Goal: Task Accomplishment & Management: Use online tool/utility

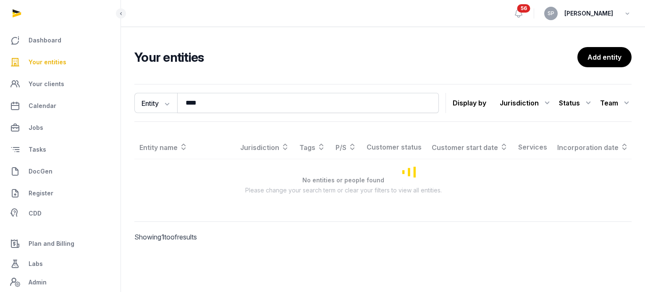
click at [209, 94] on input "****" at bounding box center [308, 103] width 262 height 20
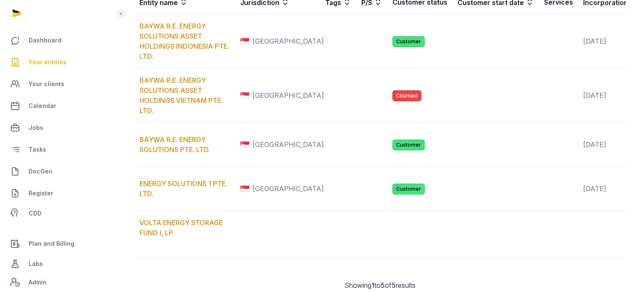
scroll to position [219, 0]
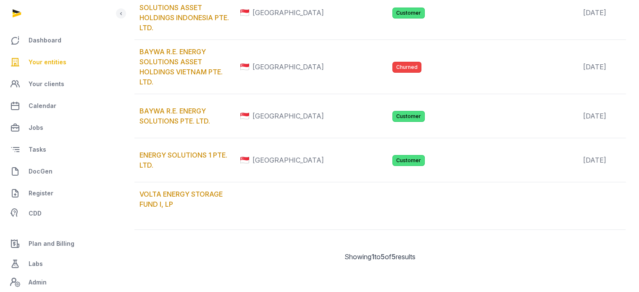
type input "********"
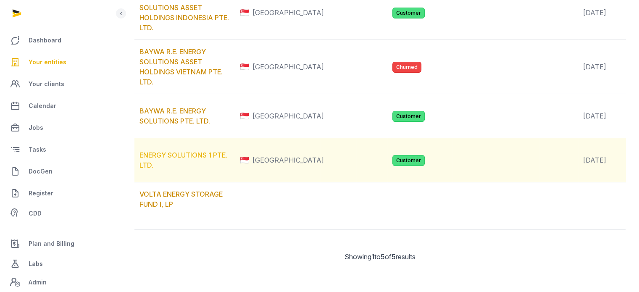
click at [210, 157] on link "ENERGY SOLUTIONS 1 PTE. LTD." at bounding box center [183, 160] width 88 height 18
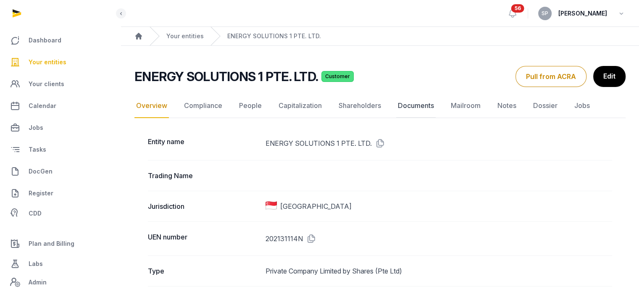
click at [418, 104] on link "Documents" at bounding box center [415, 106] width 39 height 24
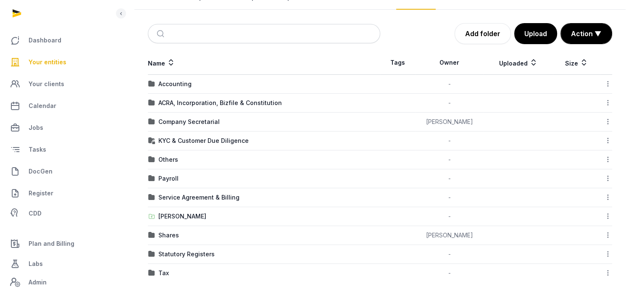
scroll to position [108, 0]
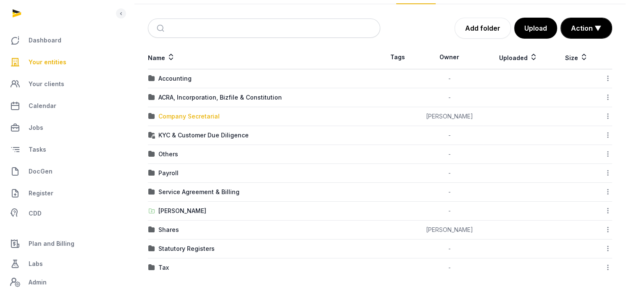
click at [195, 116] on div "Company Secretarial" at bounding box center [188, 116] width 61 height 8
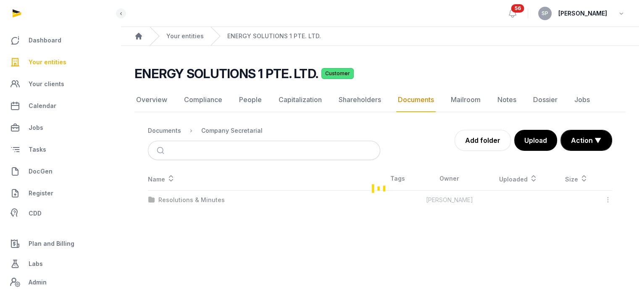
scroll to position [0, 0]
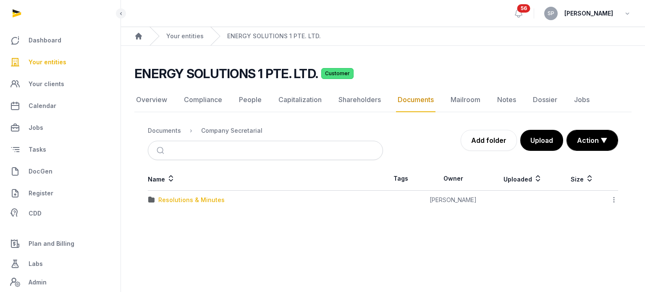
click at [189, 202] on div "Resolutions & Minutes" at bounding box center [191, 200] width 66 height 8
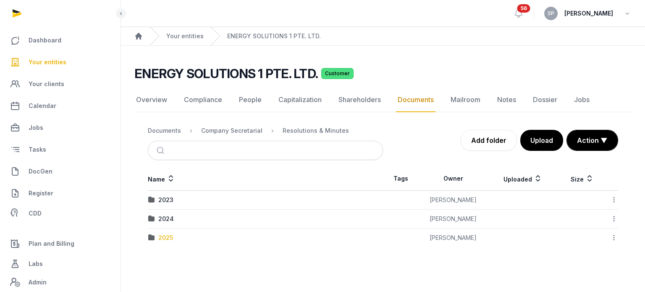
click at [167, 238] on div "2025" at bounding box center [165, 238] width 15 height 8
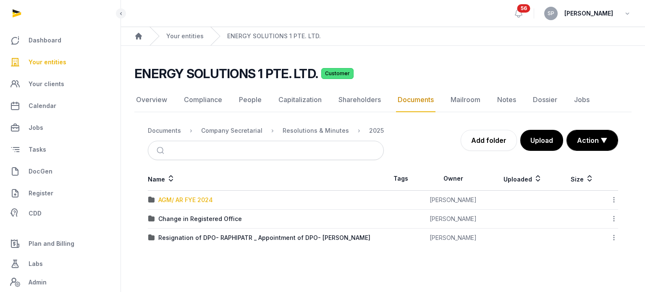
click at [181, 201] on div "AGM/ AR FYE 2024" at bounding box center [185, 200] width 55 height 8
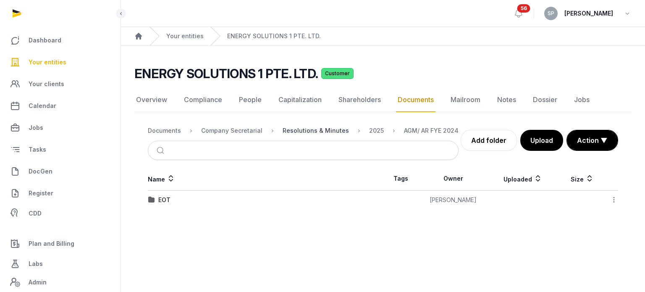
click at [318, 130] on div "Resolutions & Minutes" at bounding box center [316, 130] width 66 height 8
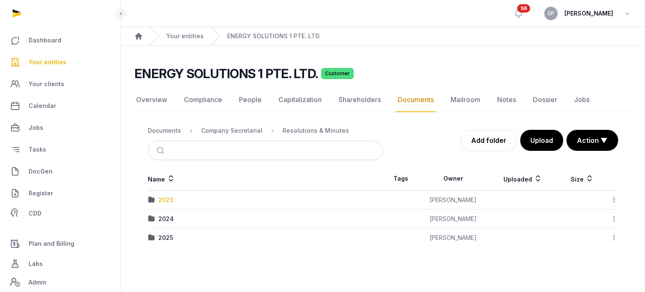
click at [163, 198] on div "2023" at bounding box center [165, 200] width 15 height 8
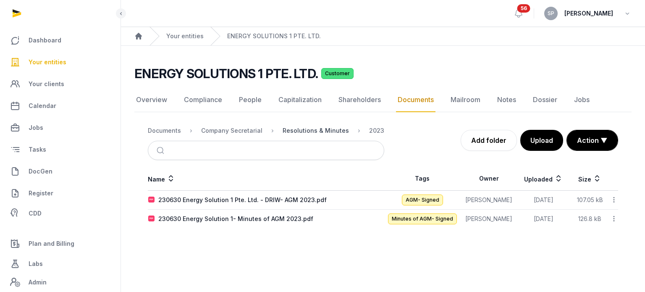
click at [302, 128] on div "Resolutions & Minutes" at bounding box center [316, 130] width 66 height 8
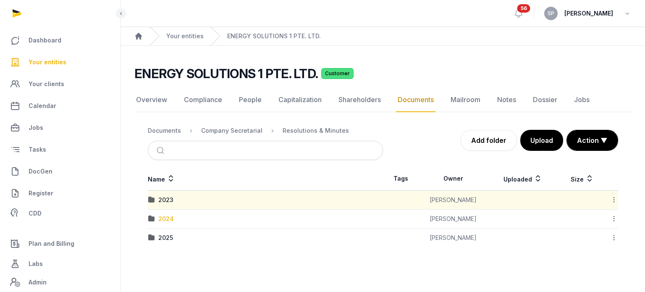
click at [165, 217] on div "2024" at bounding box center [166, 219] width 16 height 8
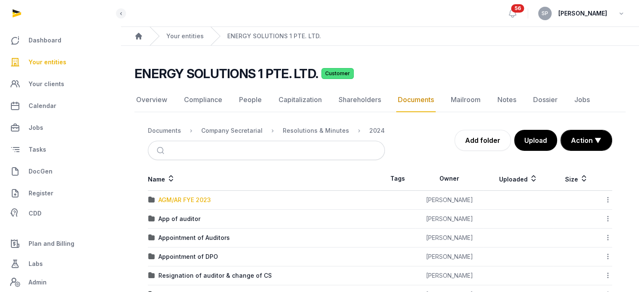
click at [187, 198] on div "AGM/AR FYE 2023" at bounding box center [184, 200] width 52 height 8
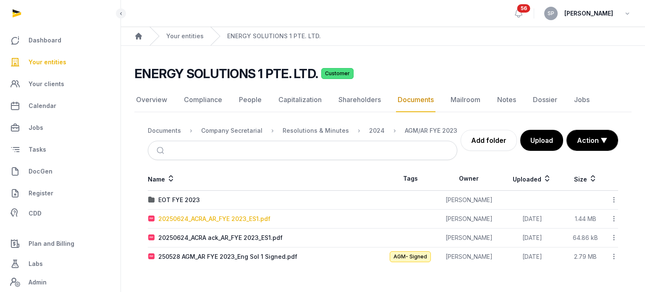
click at [226, 216] on div "20250624_ACRA_AR_FYE 2023_ES1.pdf" at bounding box center [214, 219] width 112 height 8
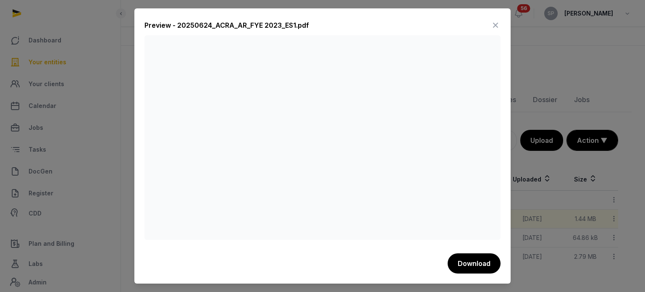
click at [496, 26] on icon at bounding box center [496, 24] width 10 height 13
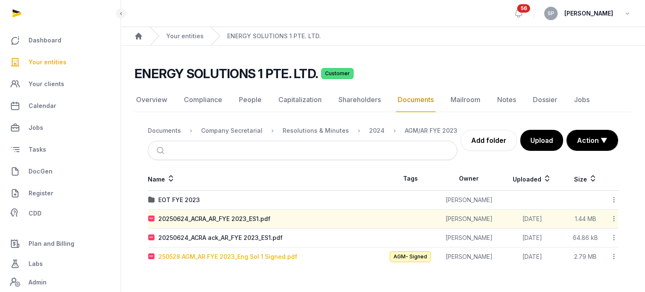
click at [216, 255] on div "250528 AGM_AR FYE 2023_Eng Sol 1 Signed.pdf" at bounding box center [227, 256] width 139 height 8
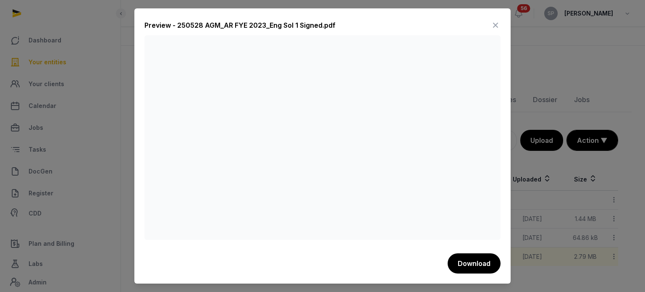
click at [492, 28] on icon at bounding box center [496, 24] width 10 height 13
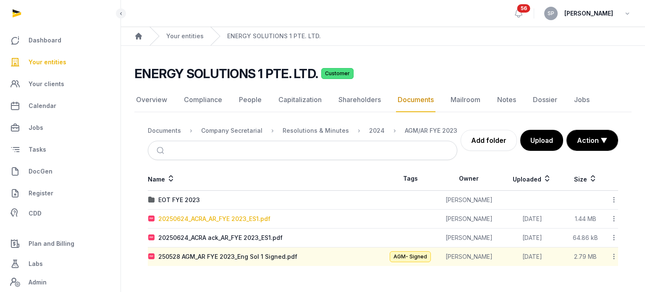
click at [234, 219] on div "20250624_ACRA_AR_FYE 2023_ES1.pdf" at bounding box center [214, 219] width 112 height 8
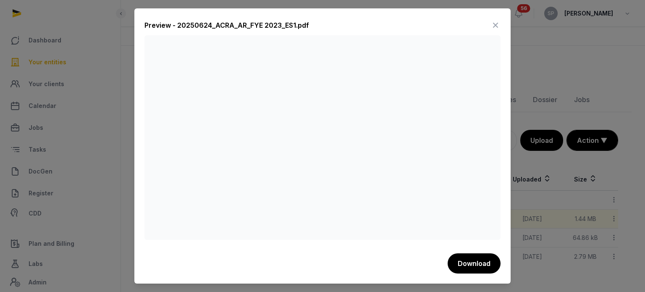
click at [496, 24] on icon at bounding box center [496, 24] width 10 height 13
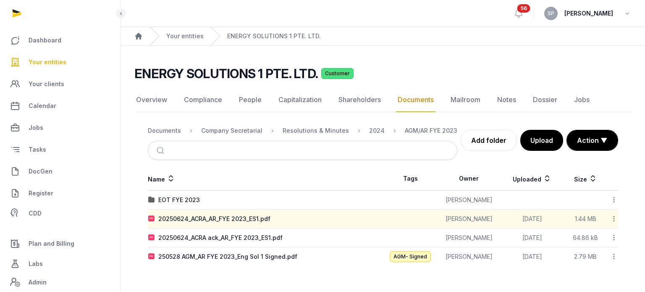
click at [57, 65] on span "Your entities" at bounding box center [48, 62] width 38 height 10
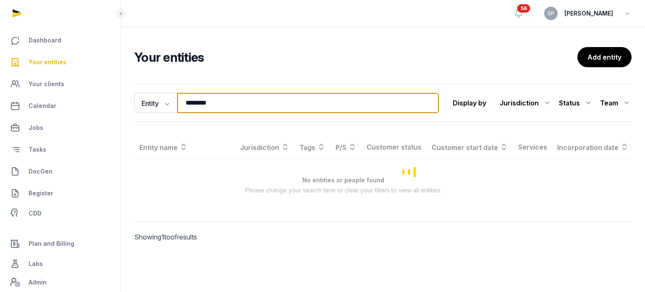
click at [228, 100] on input "********" at bounding box center [308, 103] width 262 height 20
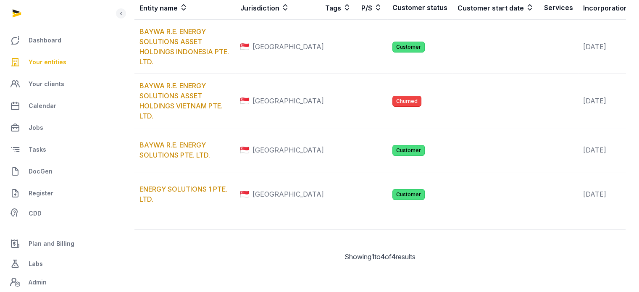
scroll to position [166, 0]
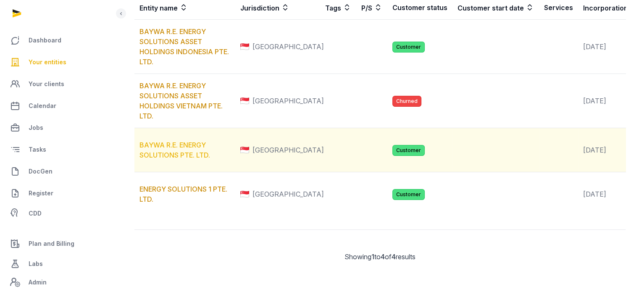
type input "**********"
click at [198, 157] on link "BAYWA R.E. ENERGY SOLUTIONS PTE. LTD." at bounding box center [174, 150] width 71 height 18
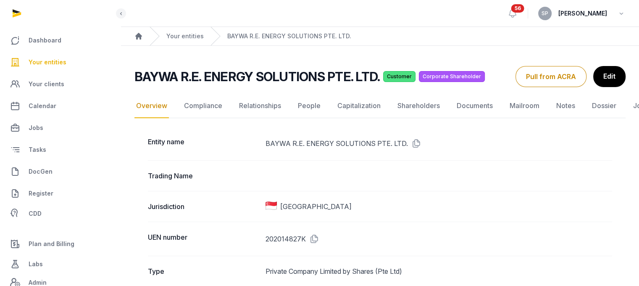
click at [483, 103] on link "Documents" at bounding box center [474, 106] width 39 height 24
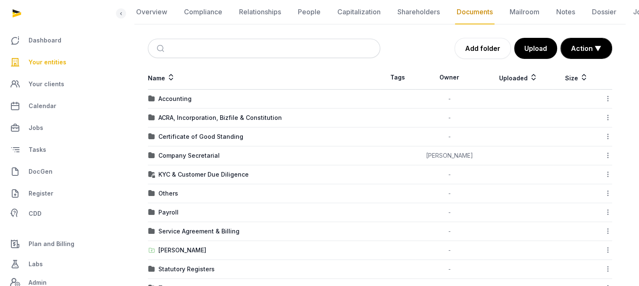
scroll to position [92, 0]
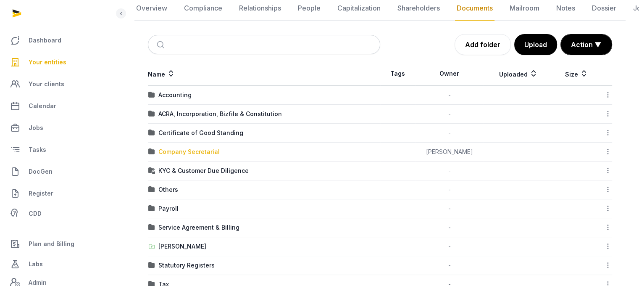
click at [197, 149] on div "Company Secretarial" at bounding box center [188, 151] width 61 height 8
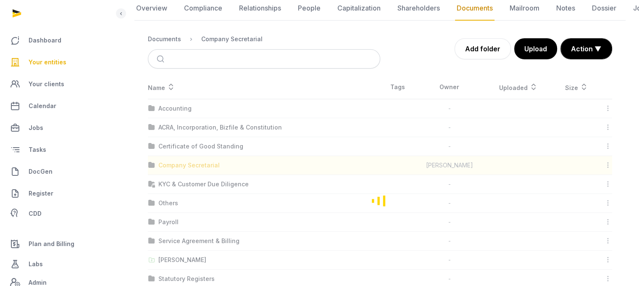
scroll to position [6, 0]
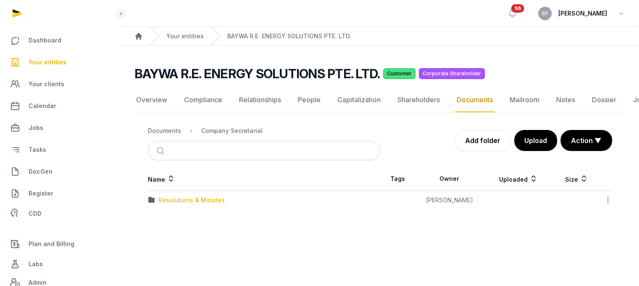
click at [202, 196] on div "Resolutions & Minutes" at bounding box center [191, 200] width 66 height 8
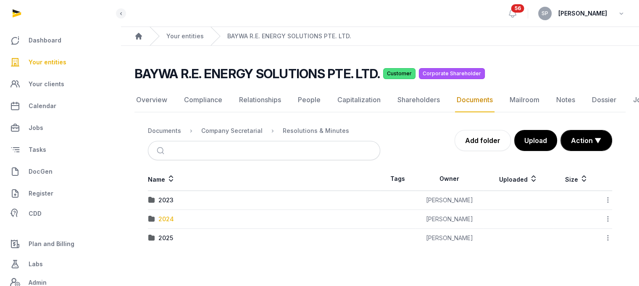
click at [168, 215] on div "2024" at bounding box center [166, 219] width 16 height 8
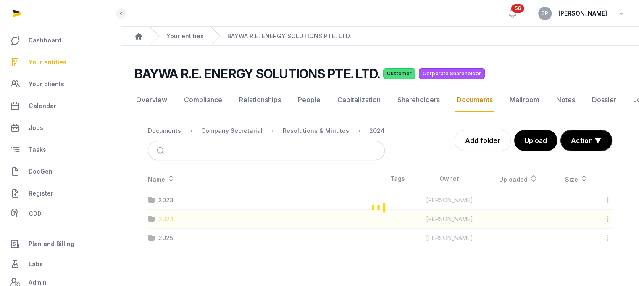
scroll to position [52, 0]
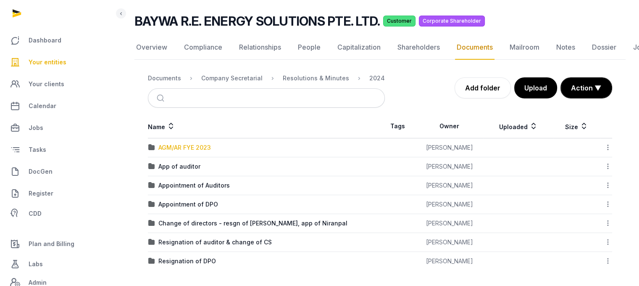
click at [198, 148] on div "AGM/AR FYE 2023" at bounding box center [184, 147] width 52 height 8
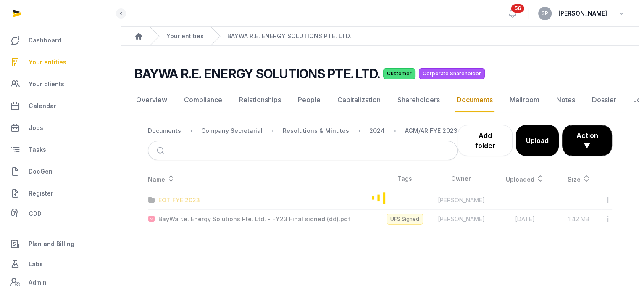
scroll to position [6, 0]
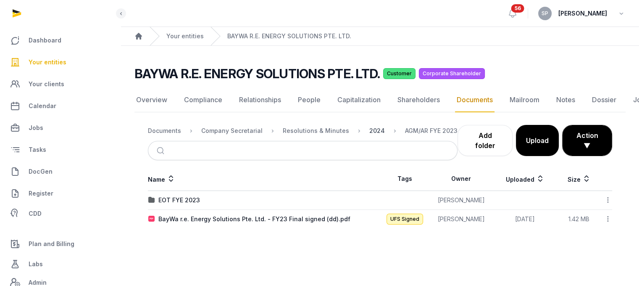
click at [375, 126] on div "2024" at bounding box center [377, 130] width 16 height 8
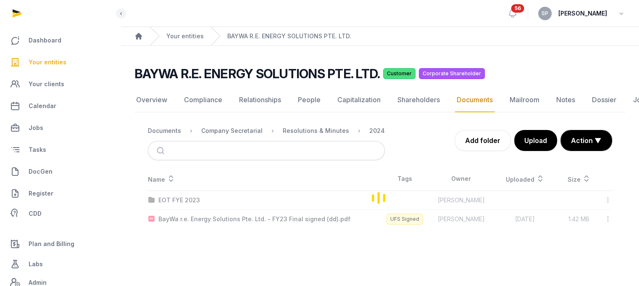
scroll to position [52, 0]
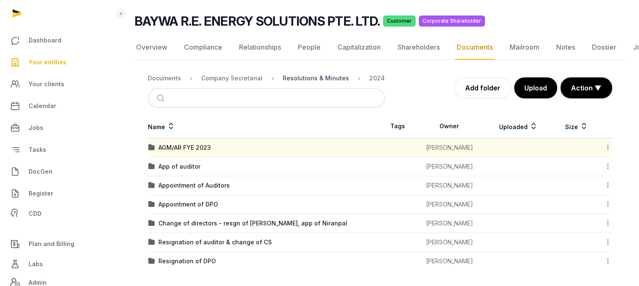
click at [311, 74] on div "Resolutions & Minutes" at bounding box center [316, 78] width 66 height 8
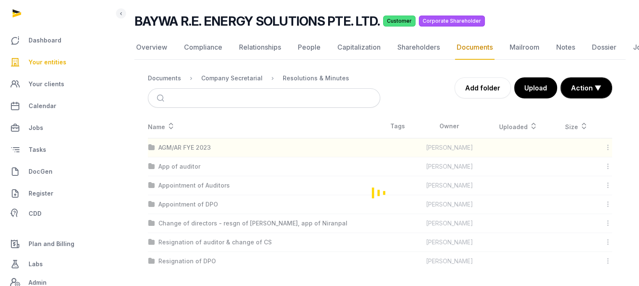
scroll to position [6, 0]
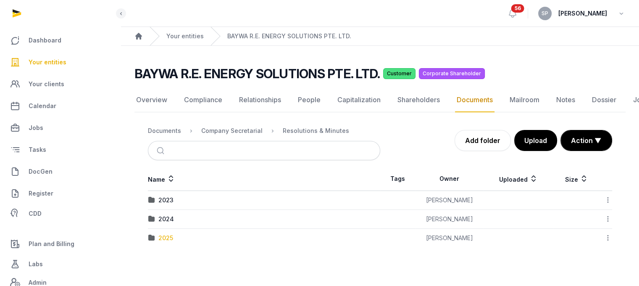
click at [169, 234] on div "2025" at bounding box center [165, 238] width 15 height 8
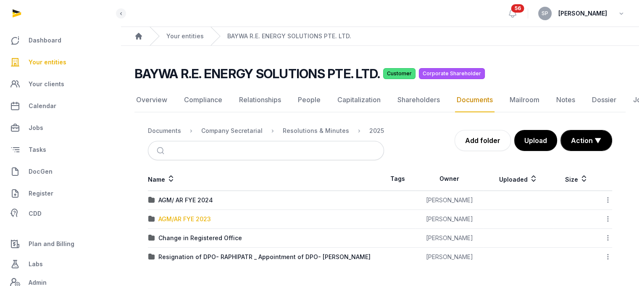
click at [202, 215] on div "AGM/AR FYE 2023" at bounding box center [184, 219] width 52 height 8
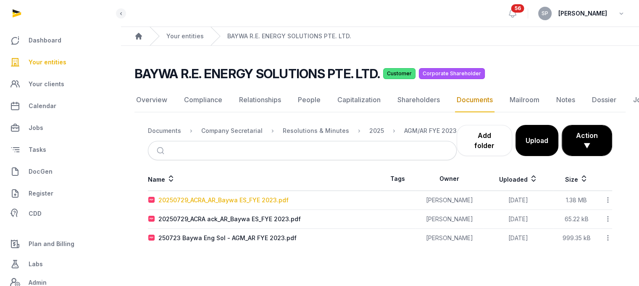
click at [224, 196] on div "20250729_ACRA_AR_Baywa ES_FYE 2023.pdf" at bounding box center [223, 200] width 130 height 8
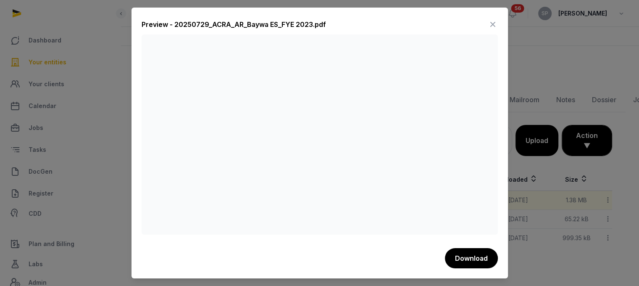
click at [491, 23] on icon at bounding box center [493, 24] width 10 height 13
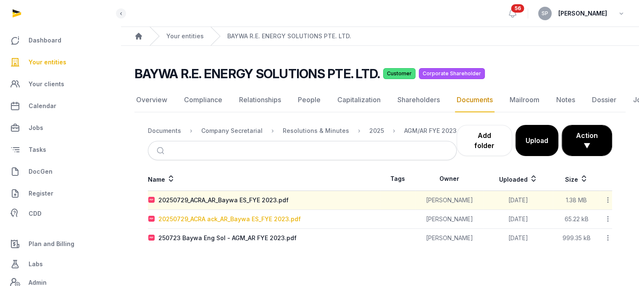
click at [267, 215] on div "20250729_ACRA ack_AR_Baywa ES_FYE 2023.pdf" at bounding box center [229, 219] width 142 height 8
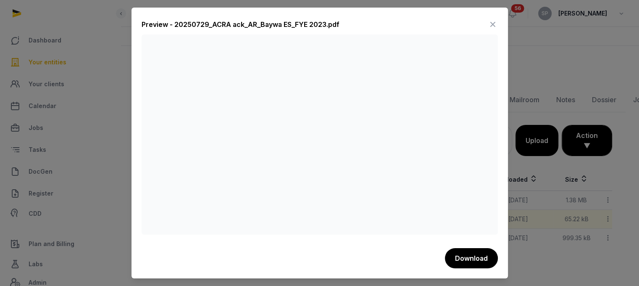
click at [492, 18] on icon at bounding box center [493, 24] width 10 height 13
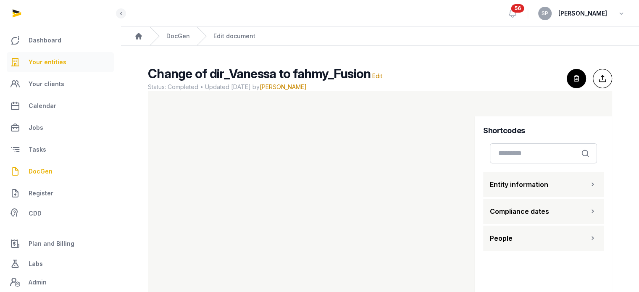
click at [44, 59] on span "Your entities" at bounding box center [48, 62] width 38 height 10
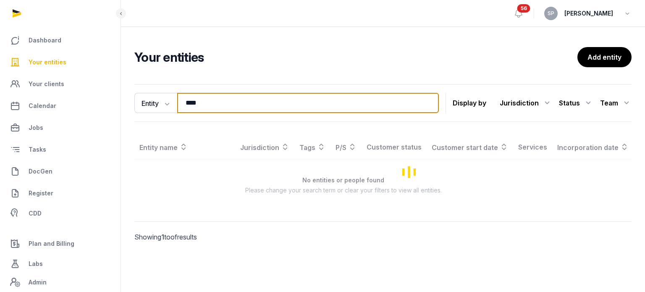
click at [210, 103] on input "****" at bounding box center [308, 103] width 262 height 20
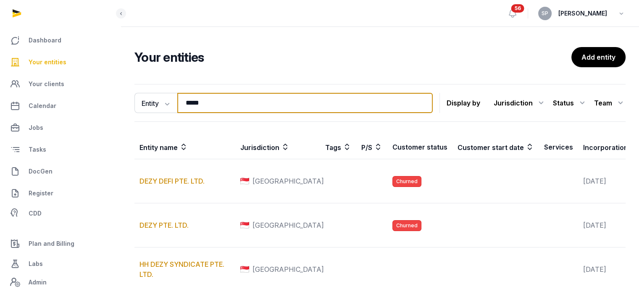
type input "*****"
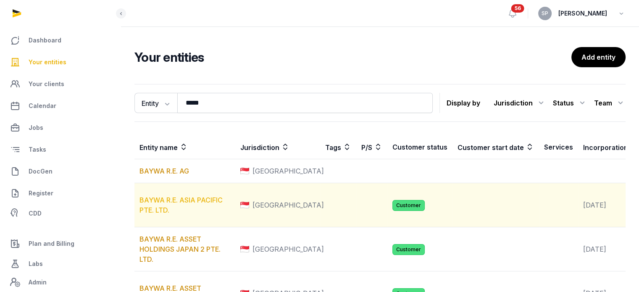
click at [181, 210] on link "BAYWA R.E. ASIA PACIFIC PTE. LTD." at bounding box center [180, 205] width 83 height 18
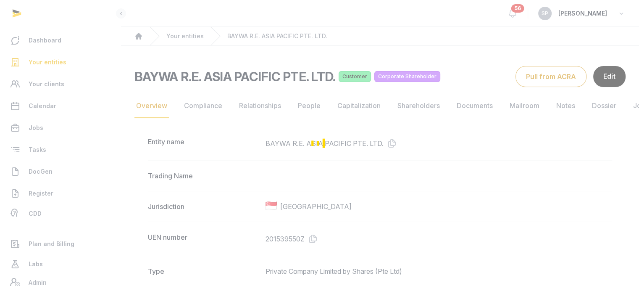
click at [250, 104] on div "Loading" at bounding box center [319, 143] width 639 height 286
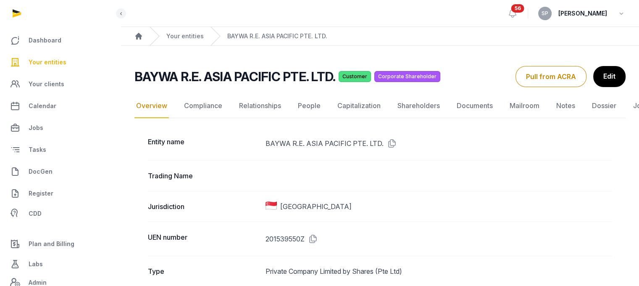
click at [250, 104] on link "Relationships" at bounding box center [259, 106] width 45 height 24
click at [310, 105] on link "People" at bounding box center [309, 106] width 26 height 24
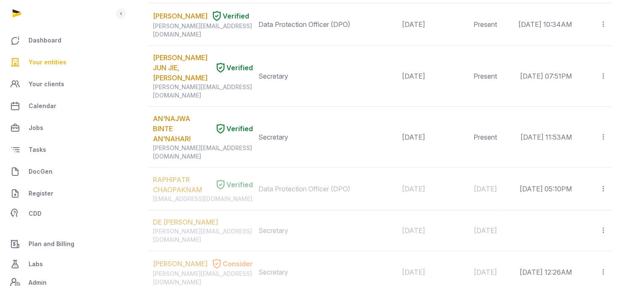
scroll to position [122, 0]
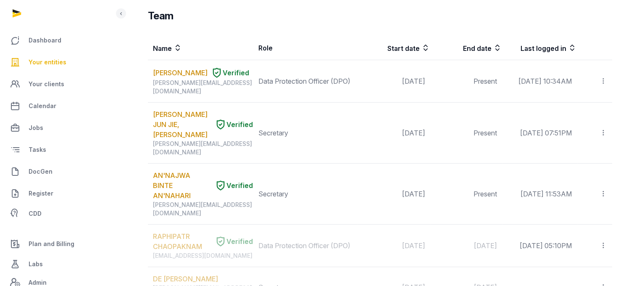
click at [61, 55] on link "Your entities" at bounding box center [60, 62] width 107 height 20
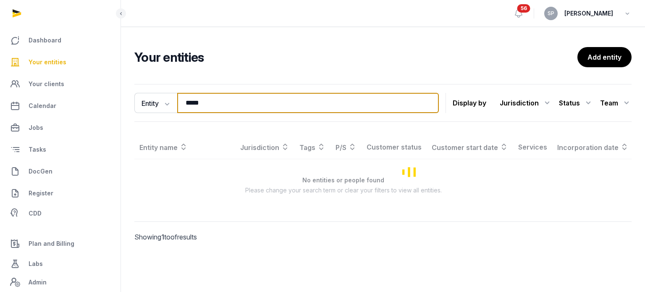
click at [237, 102] on input "*****" at bounding box center [308, 103] width 262 height 20
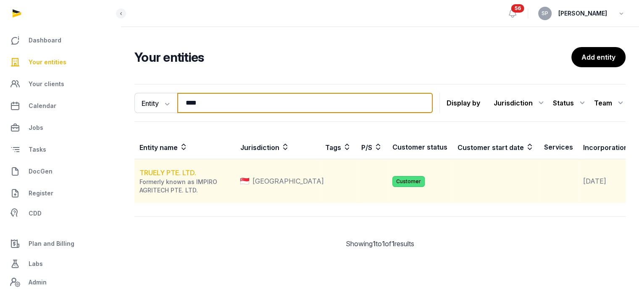
type input "****"
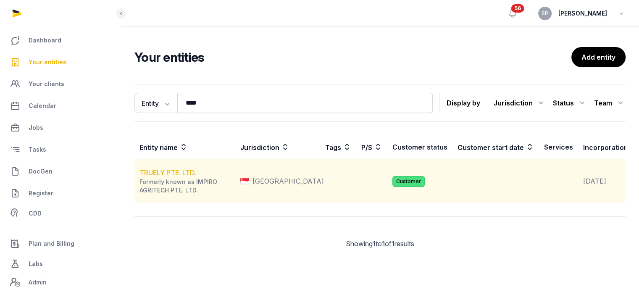
click at [181, 177] on link "TRUELY PTE. LTD." at bounding box center [167, 172] width 57 height 8
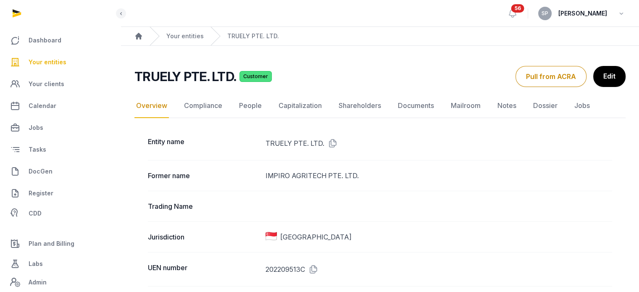
click at [315, 268] on icon at bounding box center [311, 268] width 13 height 13
click at [57, 62] on span "Your entities" at bounding box center [48, 62] width 38 height 10
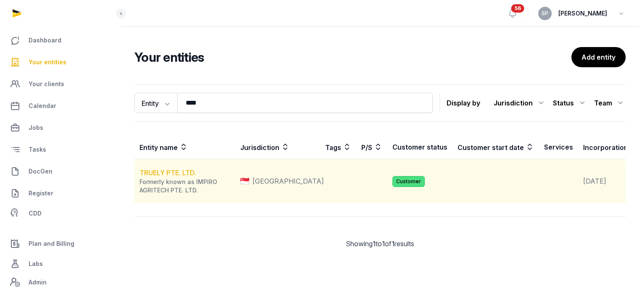
click at [185, 177] on link "TRUELY PTE. LTD." at bounding box center [167, 172] width 57 height 8
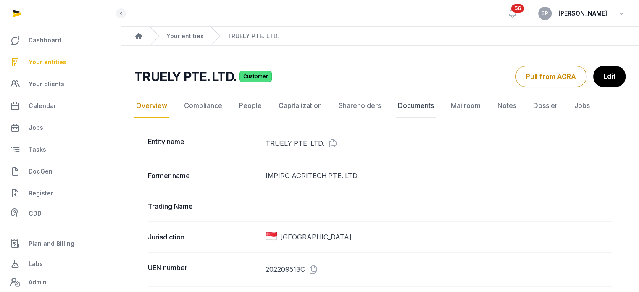
click at [423, 110] on link "Documents" at bounding box center [415, 106] width 39 height 24
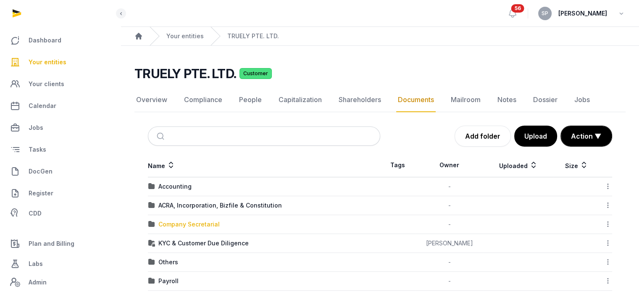
click at [188, 220] on div "Company Secretarial" at bounding box center [188, 224] width 61 height 8
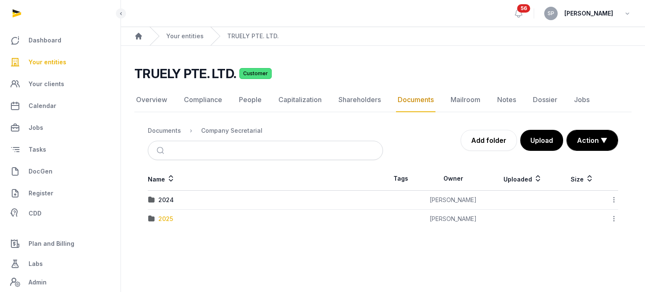
click at [167, 220] on div "2025" at bounding box center [165, 219] width 15 height 8
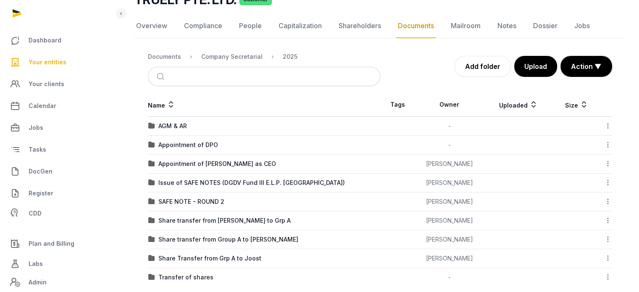
scroll to position [84, 0]
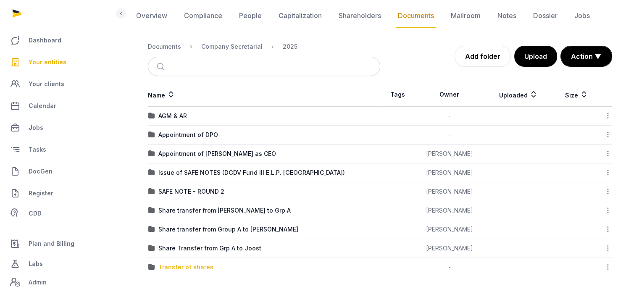
click at [202, 264] on div "Transfer of shares" at bounding box center [185, 267] width 55 height 8
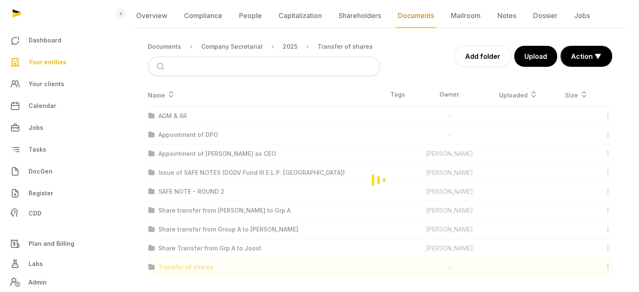
scroll to position [32, 0]
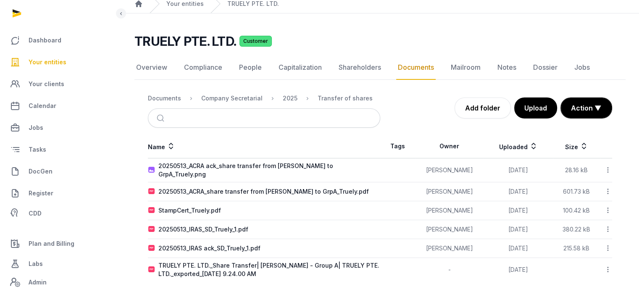
click at [53, 64] on span "Your entities" at bounding box center [48, 62] width 38 height 10
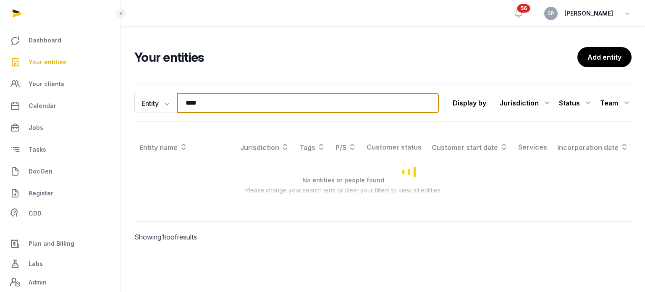
click at [200, 94] on input "****" at bounding box center [308, 103] width 262 height 20
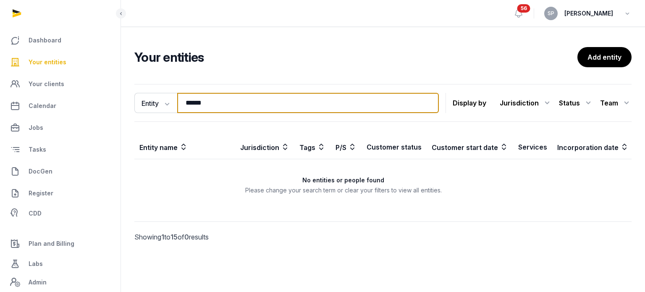
type input "******"
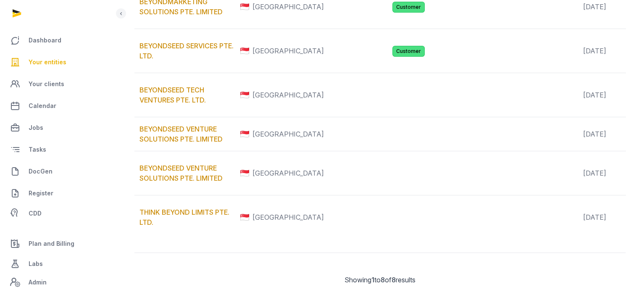
scroll to position [235, 0]
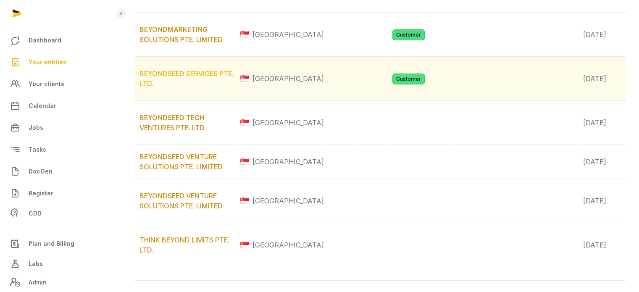
click at [203, 88] on link "BEYONDSEED SERVICES PTE. LTD." at bounding box center [186, 78] width 94 height 18
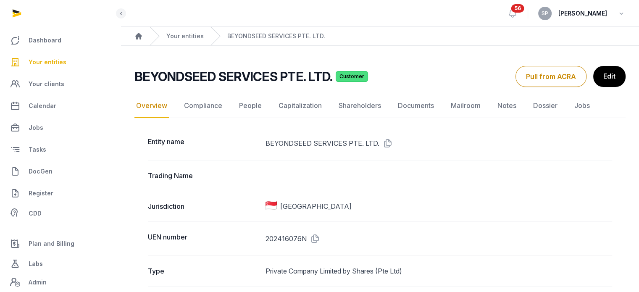
click at [256, 104] on link "People" at bounding box center [250, 106] width 26 height 24
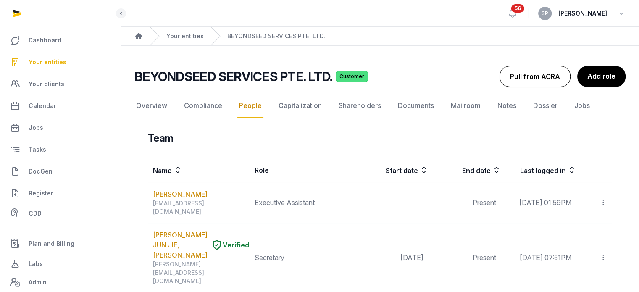
click at [543, 67] on button "Pull from ACRA" at bounding box center [534, 76] width 71 height 21
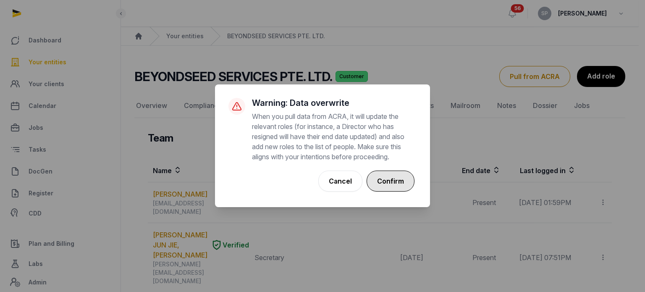
click at [400, 177] on button "Confirm" at bounding box center [391, 181] width 48 height 21
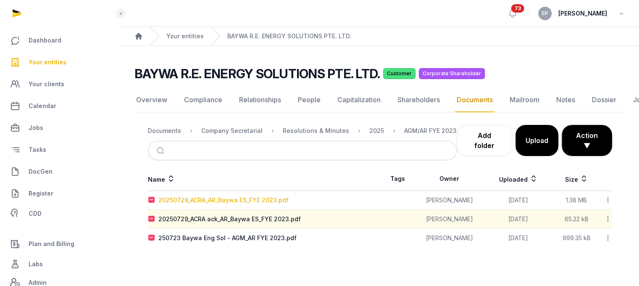
click at [261, 203] on div "20250729_ACRA_AR_Baywa ES_FYE 2023.pdf" at bounding box center [223, 200] width 130 height 8
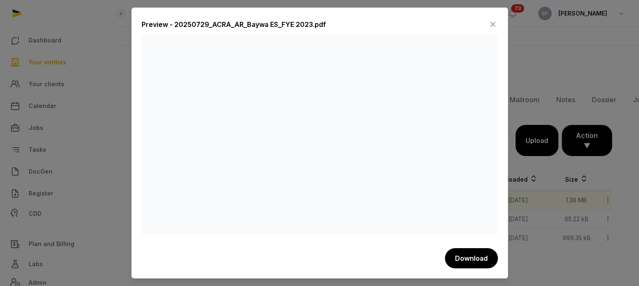
click at [493, 28] on icon at bounding box center [493, 24] width 10 height 13
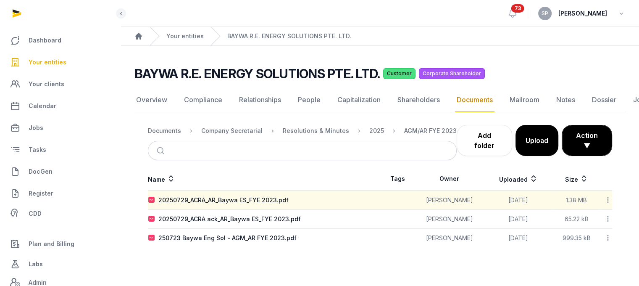
click at [608, 202] on icon at bounding box center [608, 199] width 8 height 9
click at [593, 270] on div "Copy link" at bounding box center [577, 267] width 67 height 15
click at [39, 174] on span "DocGen" at bounding box center [41, 171] width 24 height 10
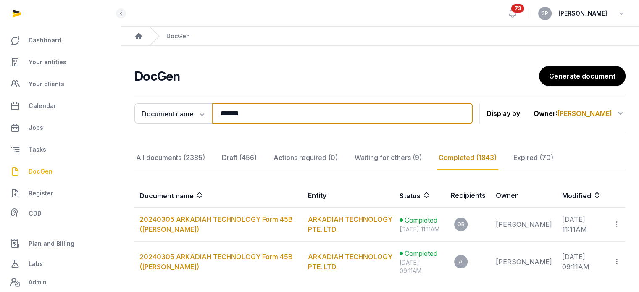
click at [254, 116] on input "*******" at bounding box center [342, 113] width 260 height 20
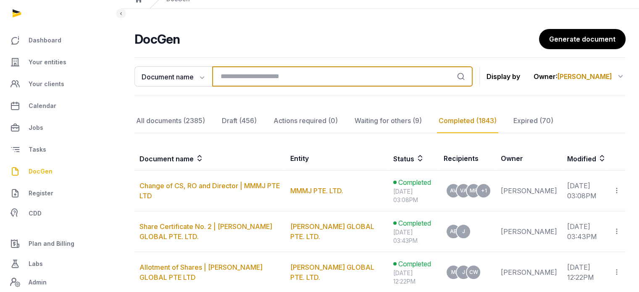
scroll to position [35, 0]
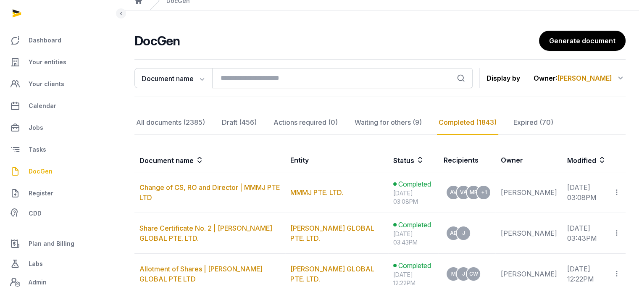
click at [620, 81] on icon at bounding box center [620, 77] width 10 height 13
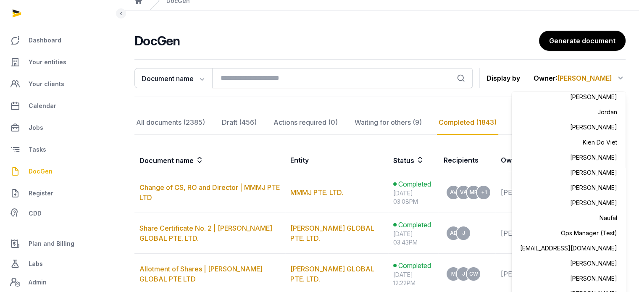
scroll to position [299, 0]
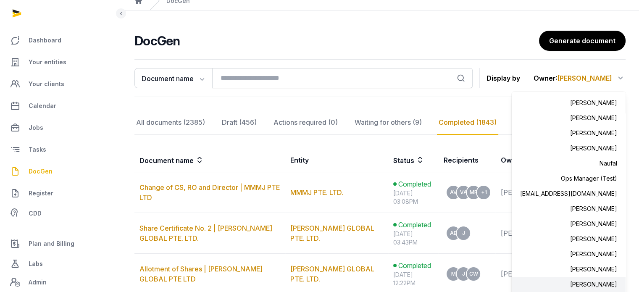
click at [598, 285] on div "[PERSON_NAME]" at bounding box center [569, 284] width 114 height 15
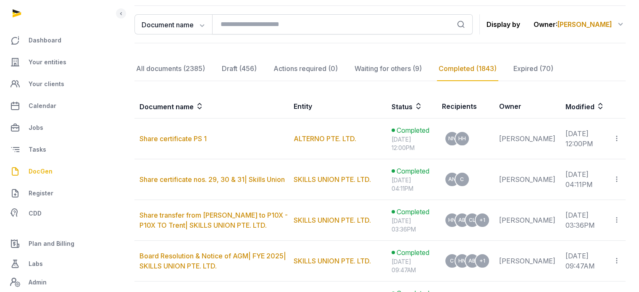
scroll to position [88, 0]
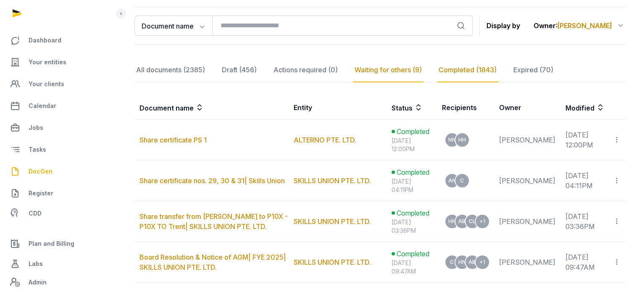
click at [385, 76] on div "Waiting for others (9)" at bounding box center [388, 70] width 71 height 24
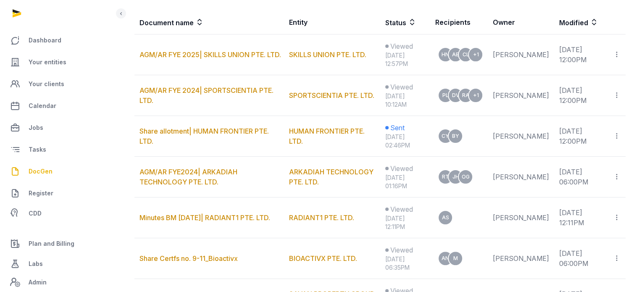
scroll to position [178, 0]
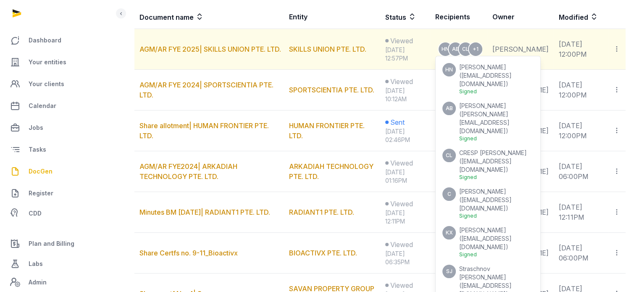
click at [496, 213] on div "Signed" at bounding box center [496, 216] width 74 height 7
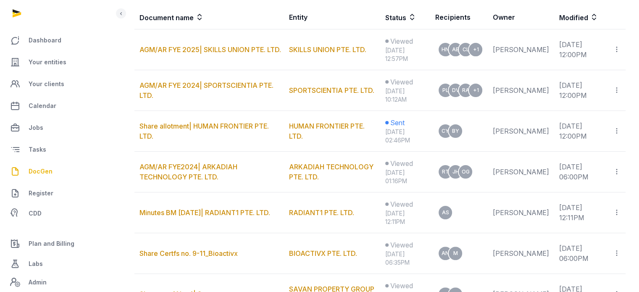
scroll to position [176, 0]
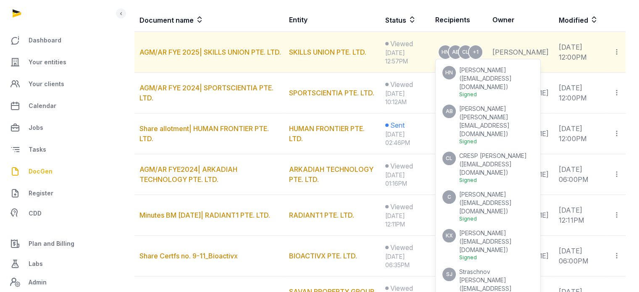
click at [520, 215] on div "Signed" at bounding box center [496, 218] width 74 height 7
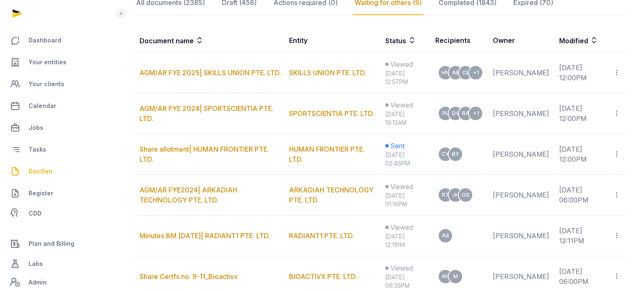
scroll to position [153, 0]
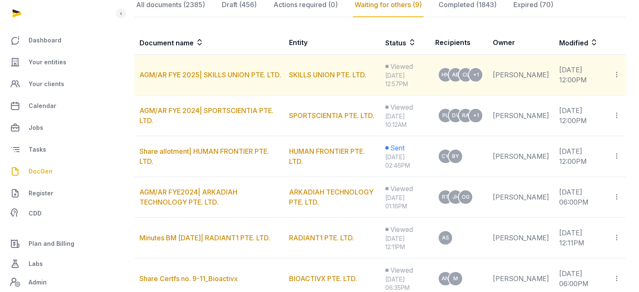
click at [618, 74] on icon at bounding box center [617, 74] width 8 height 9
click at [559, 100] on div "Copy links" at bounding box center [582, 97] width 59 height 10
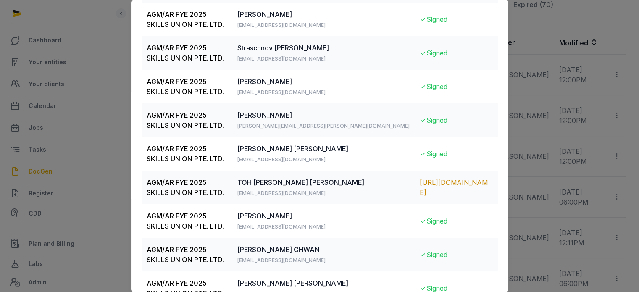
scroll to position [249, 0]
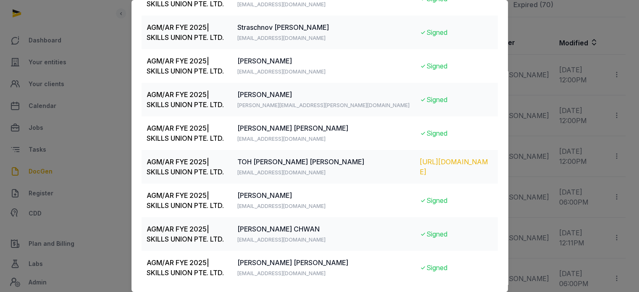
click at [436, 163] on div "https://app.pandadoc.com/s/PXWYkaWQPtTDeCuuXsDHBN" at bounding box center [456, 167] width 73 height 20
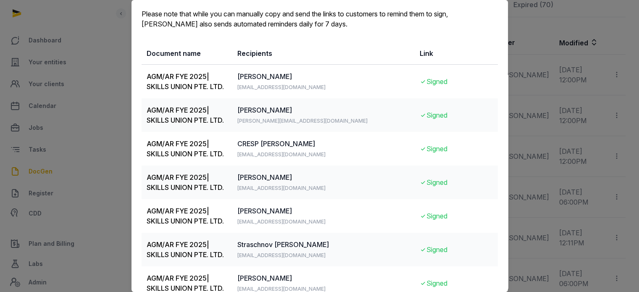
scroll to position [0, 0]
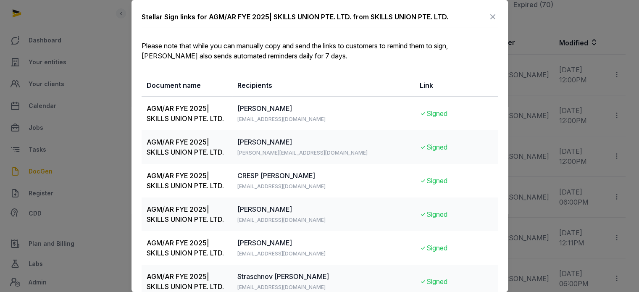
click at [489, 17] on icon at bounding box center [493, 16] width 10 height 13
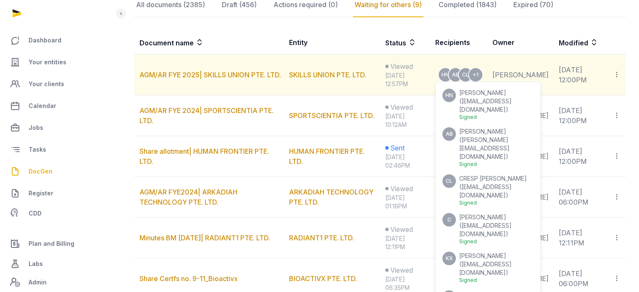
click at [498, 260] on span "xue@blackkitecapital.com" at bounding box center [485, 268] width 52 height 16
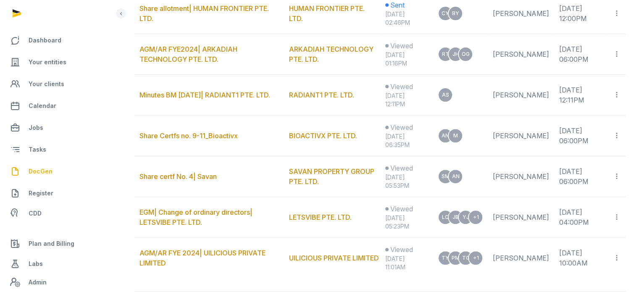
scroll to position [298, 0]
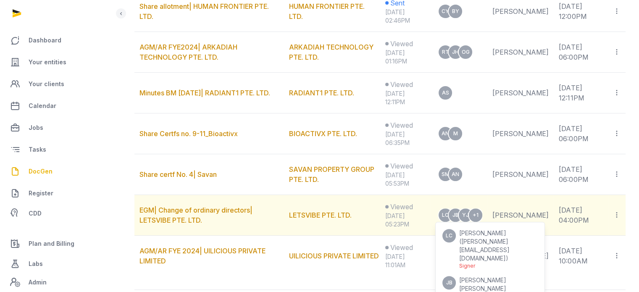
click at [480, 262] on div "Signer" at bounding box center [498, 265] width 79 height 7
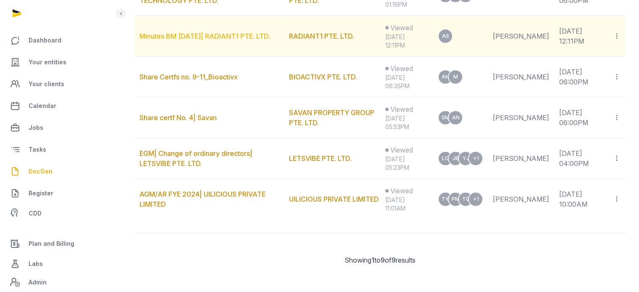
scroll to position [0, 0]
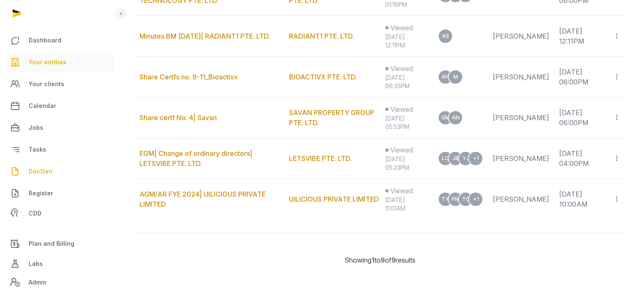
click at [47, 56] on link "Your entities" at bounding box center [60, 62] width 107 height 20
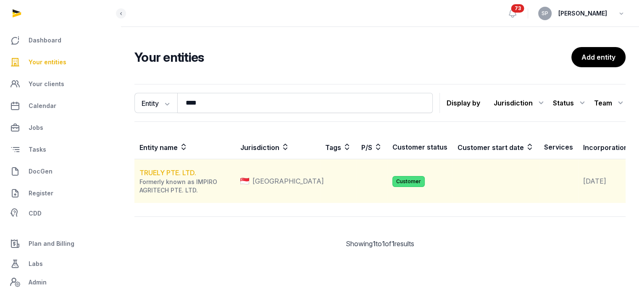
click at [182, 177] on link "TRUELY PTE. LTD." at bounding box center [167, 172] width 57 height 8
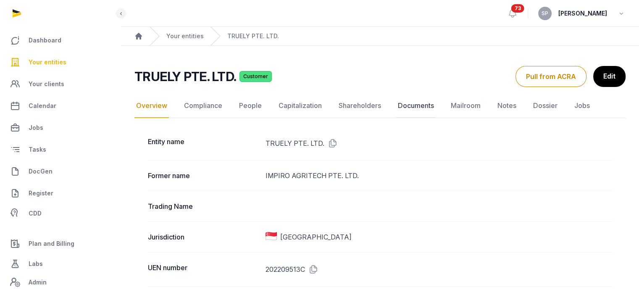
click at [418, 100] on link "Documents" at bounding box center [415, 106] width 39 height 24
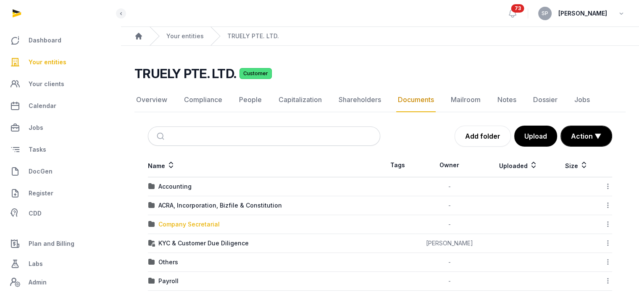
click at [197, 226] on div "Company Secretarial" at bounding box center [188, 224] width 61 height 8
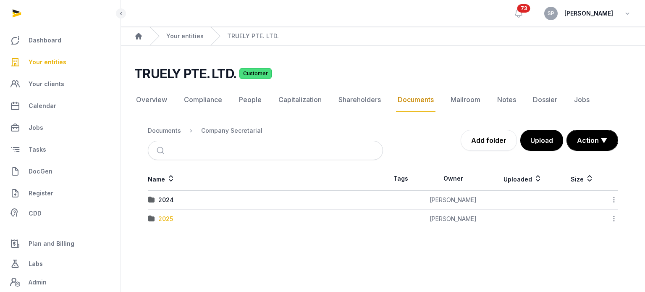
click at [160, 218] on div "2025" at bounding box center [165, 219] width 15 height 8
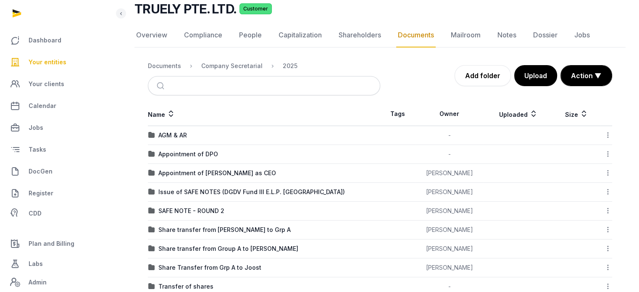
scroll to position [84, 0]
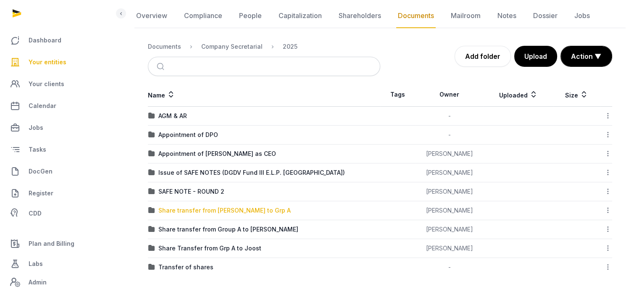
click at [204, 211] on div "Share transfer from [PERSON_NAME] to Grp A" at bounding box center [224, 210] width 132 height 8
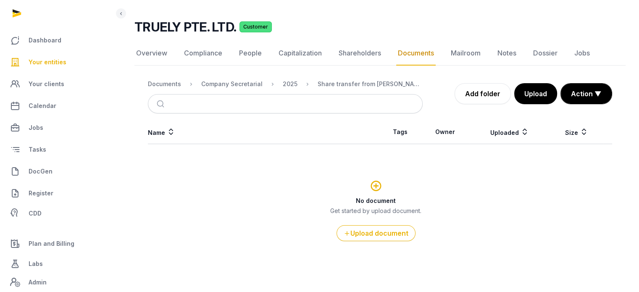
scroll to position [45, 0]
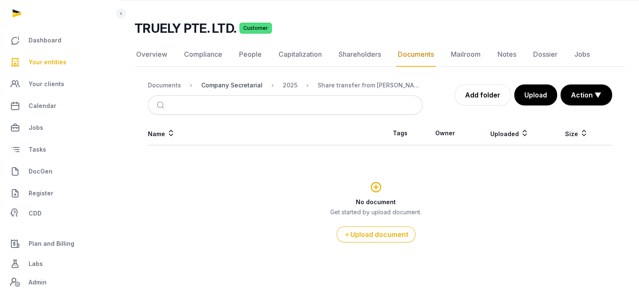
click at [245, 85] on div "Company Secretarial" at bounding box center [231, 85] width 61 height 8
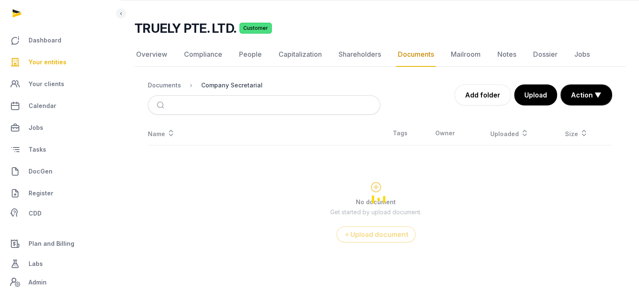
scroll to position [0, 0]
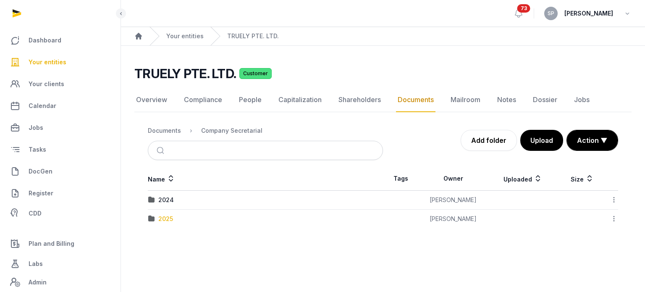
click at [173, 215] on div "2025" at bounding box center [165, 219] width 15 height 8
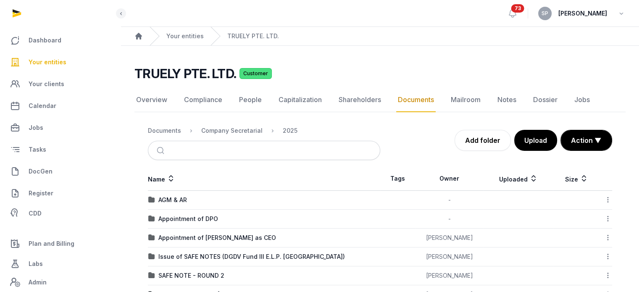
scroll to position [84, 0]
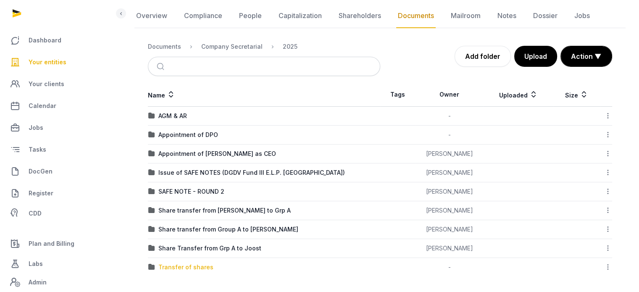
click at [195, 264] on div "Transfer of shares" at bounding box center [185, 267] width 55 height 8
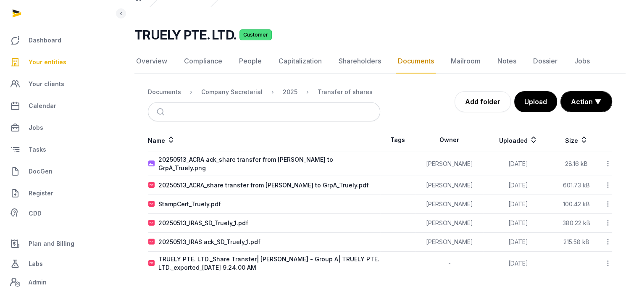
scroll to position [32, 0]
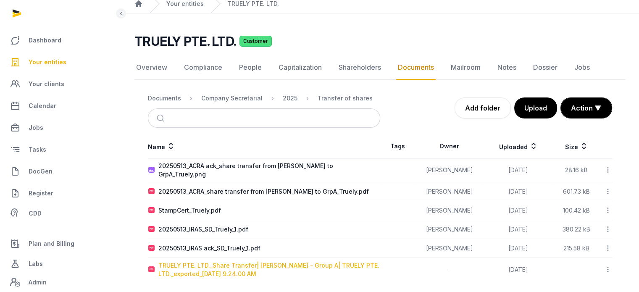
click at [219, 261] on div "TRUELY PTE. LTD._Share Transfer| Benjamin - Group A| TRUELY PTE. LTD._exported_…" at bounding box center [268, 269] width 221 height 17
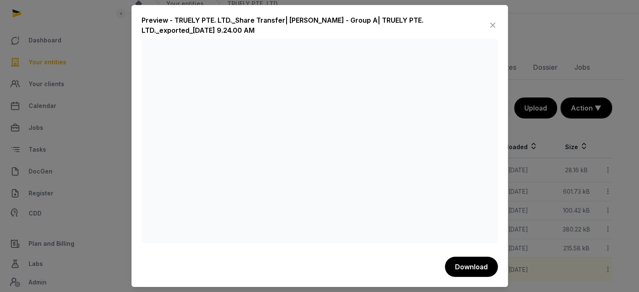
click at [496, 29] on icon at bounding box center [493, 24] width 10 height 13
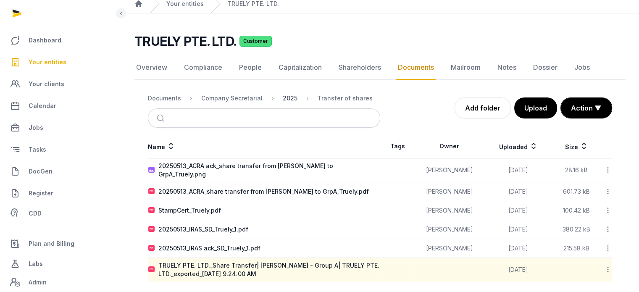
click at [283, 100] on div "2025" at bounding box center [290, 98] width 15 height 8
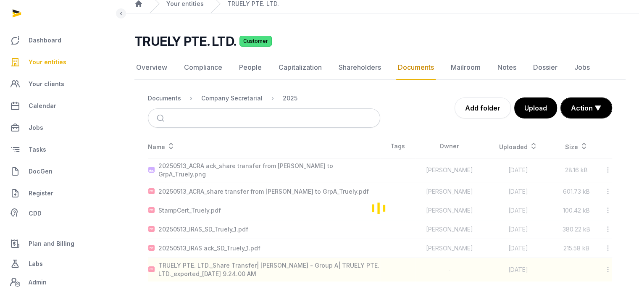
scroll to position [84, 0]
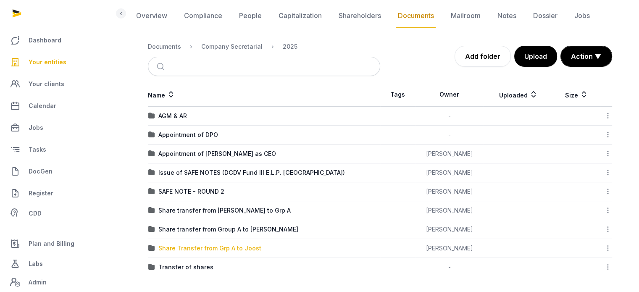
click at [215, 250] on div "Share Transfer from Grp A to Joost" at bounding box center [209, 248] width 103 height 8
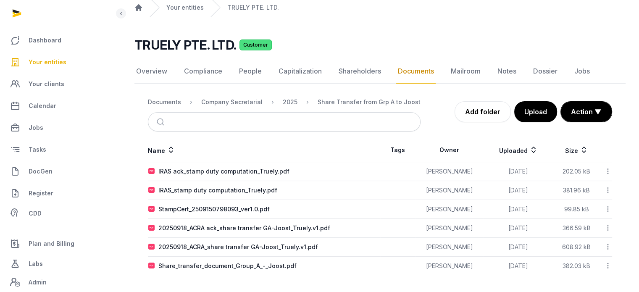
scroll to position [27, 0]
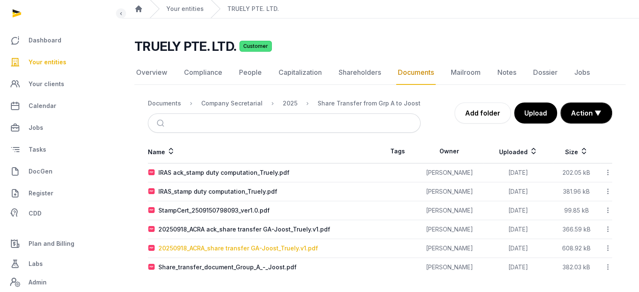
click at [259, 249] on div "20250918_ACRA_share transfer GA-Joost_Truely.v1.pdf" at bounding box center [238, 248] width 160 height 8
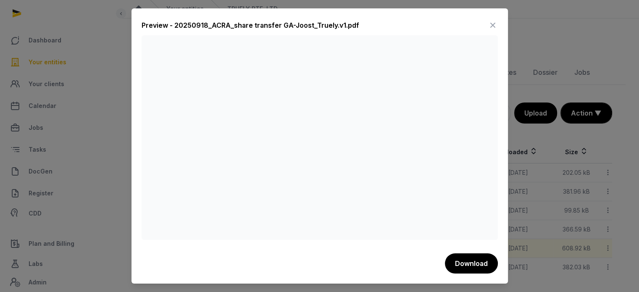
click at [489, 28] on icon at bounding box center [493, 24] width 10 height 13
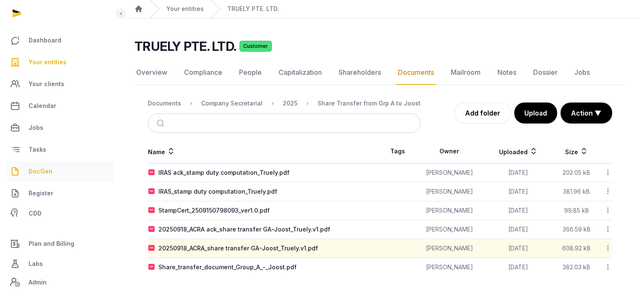
click at [58, 173] on link "DocGen" at bounding box center [60, 171] width 107 height 20
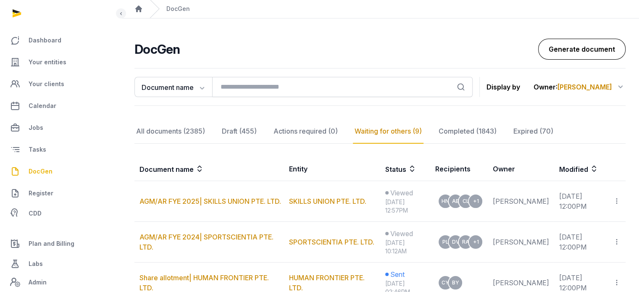
click at [585, 42] on link "Generate document" at bounding box center [581, 49] width 87 height 21
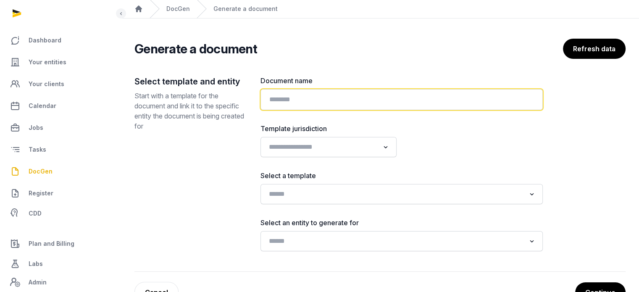
click at [361, 96] on input "text" at bounding box center [401, 99] width 282 height 21
type input "**********"
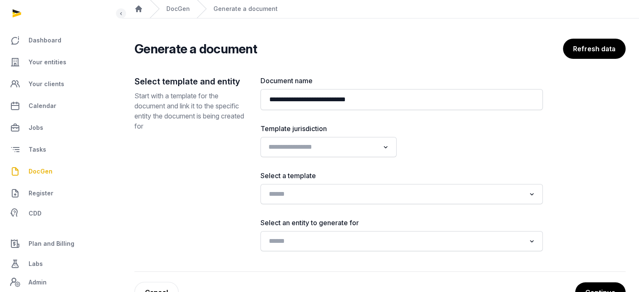
click at [339, 144] on input "Search for option" at bounding box center [322, 147] width 114 height 12
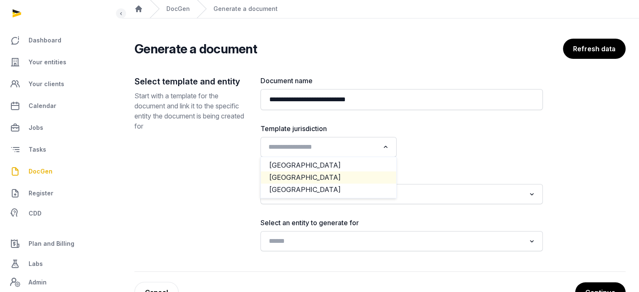
click at [315, 181] on li "Singapore" at bounding box center [328, 177] width 135 height 12
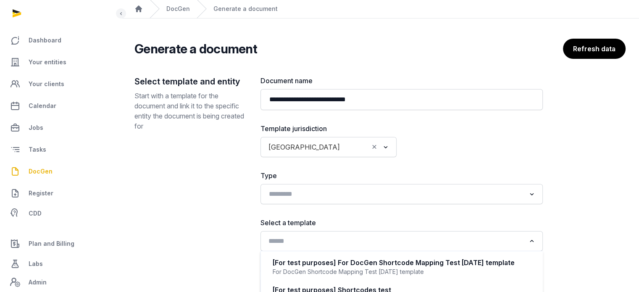
click at [323, 241] on input "Search for option" at bounding box center [395, 241] width 260 height 12
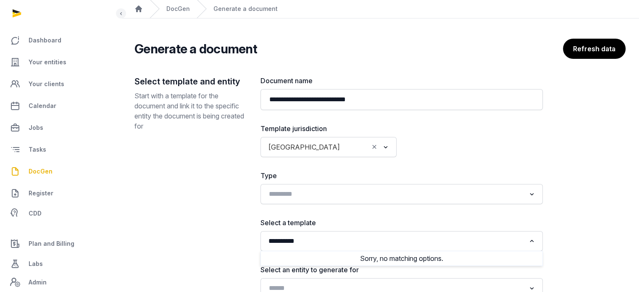
click at [285, 242] on input "**********" at bounding box center [395, 241] width 260 height 12
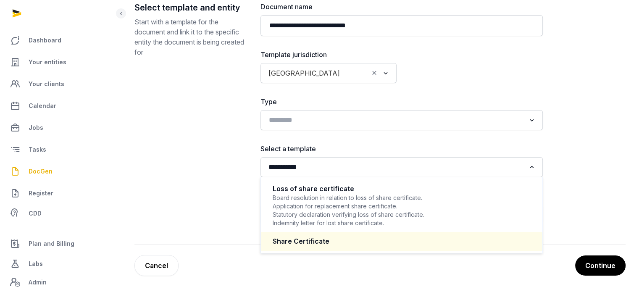
click at [354, 239] on div "Share Certificate" at bounding box center [402, 241] width 258 height 10
type input "**********"
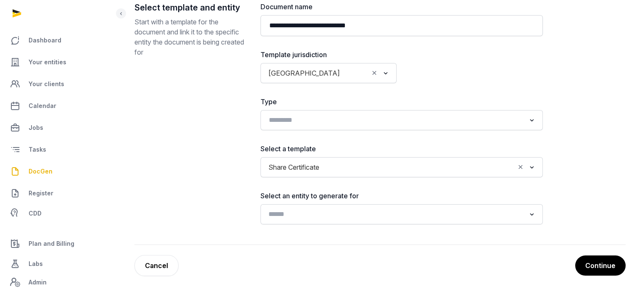
click at [351, 210] on input "Search for option" at bounding box center [395, 214] width 260 height 12
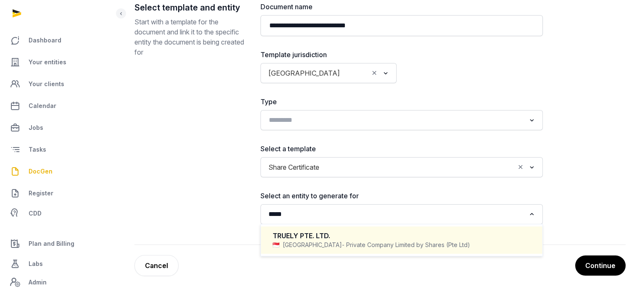
click at [358, 247] on span "- Private Company Limited by Shares (Pte Ltd)" at bounding box center [406, 245] width 128 height 8
type input "*****"
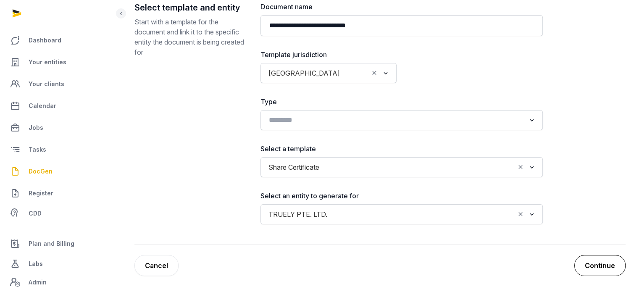
click at [608, 258] on button "Continue" at bounding box center [599, 265] width 51 height 21
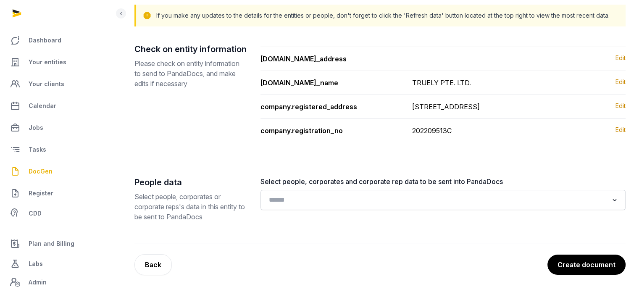
scroll to position [87, 0]
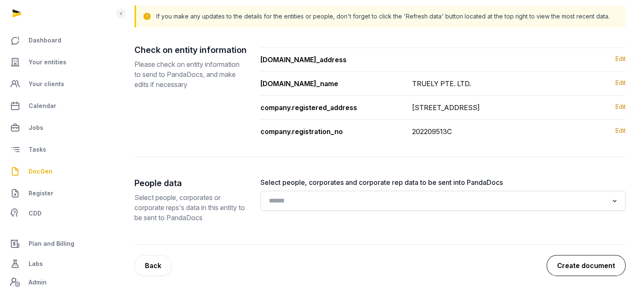
click at [567, 269] on button "Create document" at bounding box center [585, 265] width 79 height 21
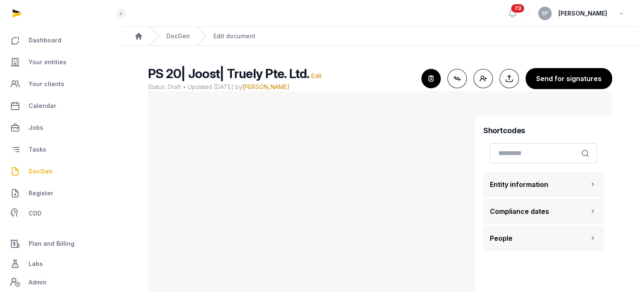
scroll to position [35, 0]
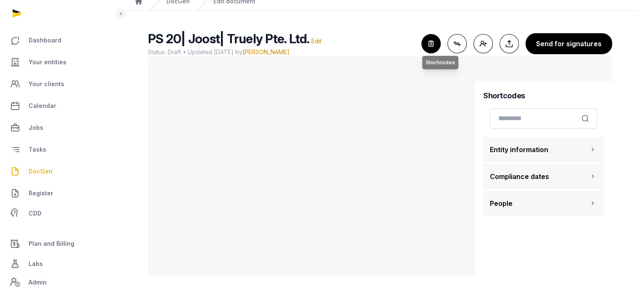
click at [432, 42] on icon "button" at bounding box center [431, 43] width 18 height 18
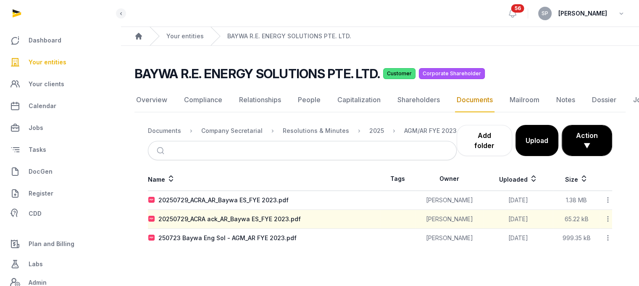
scroll to position [6, 0]
click at [54, 62] on span "Your entities" at bounding box center [48, 62] width 38 height 10
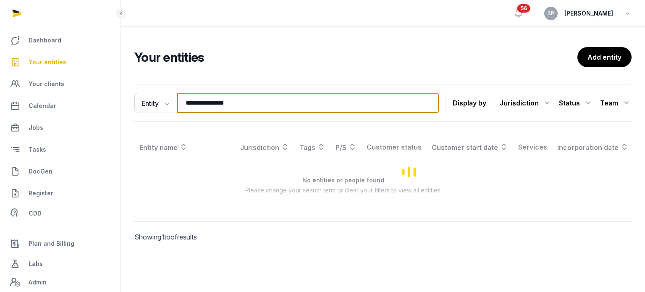
click at [241, 97] on input "**********" at bounding box center [308, 103] width 262 height 20
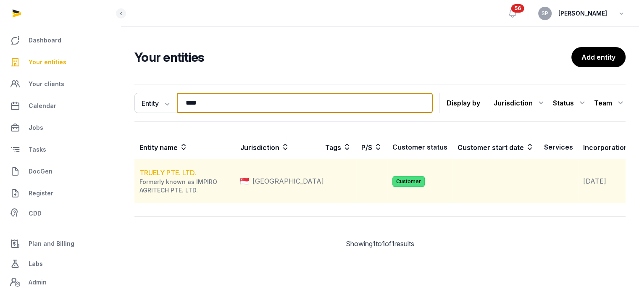
type input "****"
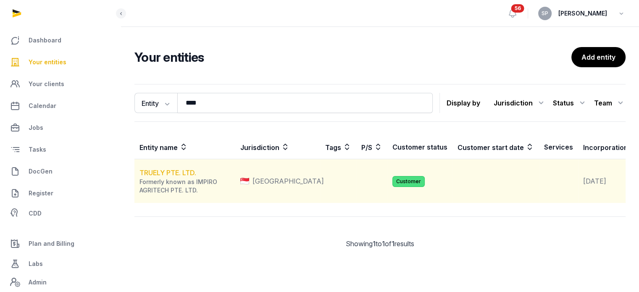
click at [192, 177] on link "TRUELY PTE. LTD." at bounding box center [167, 172] width 57 height 8
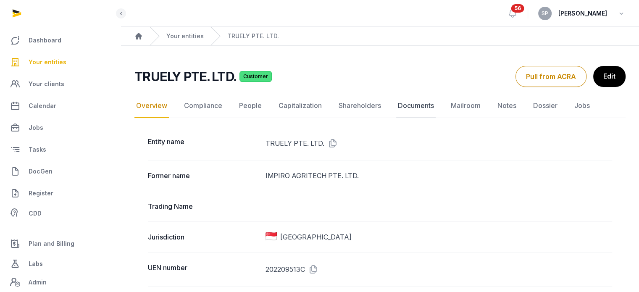
click at [409, 106] on link "Documents" at bounding box center [415, 106] width 39 height 24
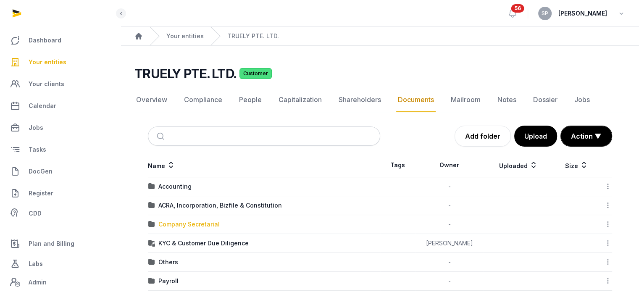
click at [198, 223] on div "Company Secretarial" at bounding box center [188, 224] width 61 height 8
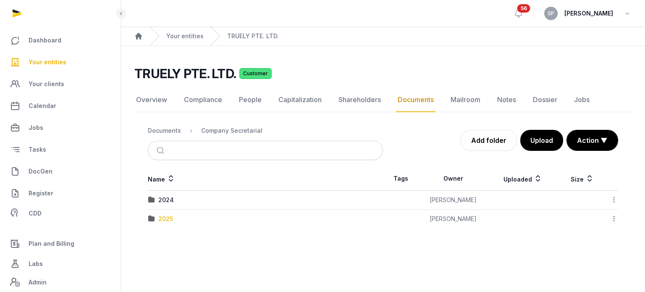
click at [173, 220] on div "2025" at bounding box center [165, 219] width 15 height 8
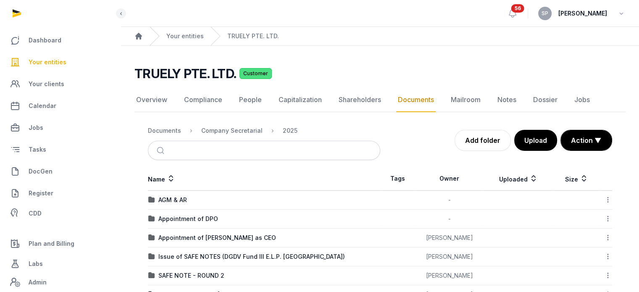
scroll to position [84, 0]
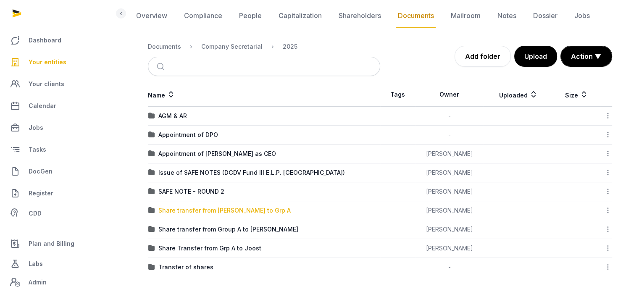
click at [220, 212] on div "Share transfer from [PERSON_NAME] to Grp A" at bounding box center [224, 210] width 132 height 8
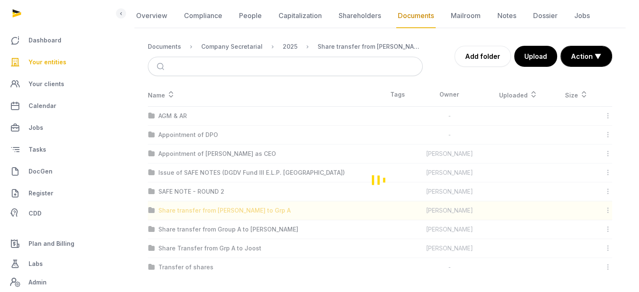
scroll to position [45, 0]
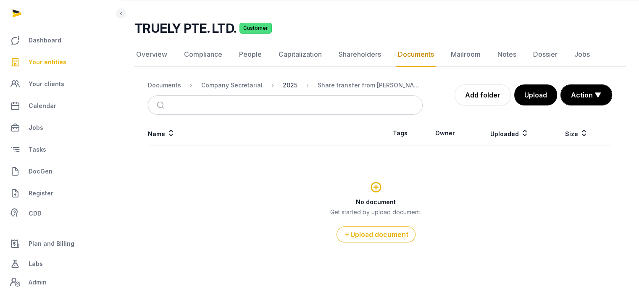
click at [283, 88] on div "2025" at bounding box center [290, 85] width 15 height 8
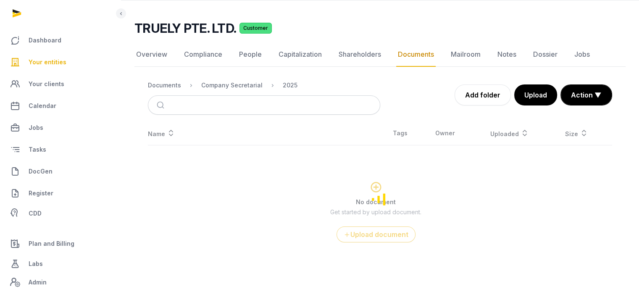
scroll to position [84, 0]
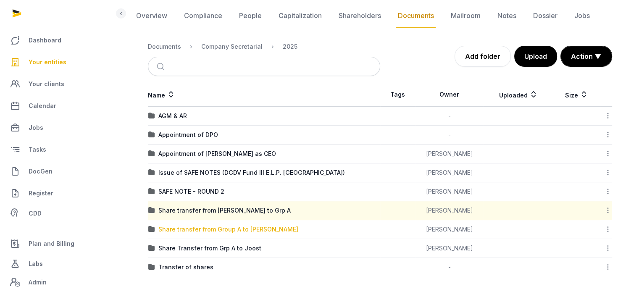
click at [223, 227] on div "Share transfer from Group A to [PERSON_NAME]" at bounding box center [228, 229] width 140 height 8
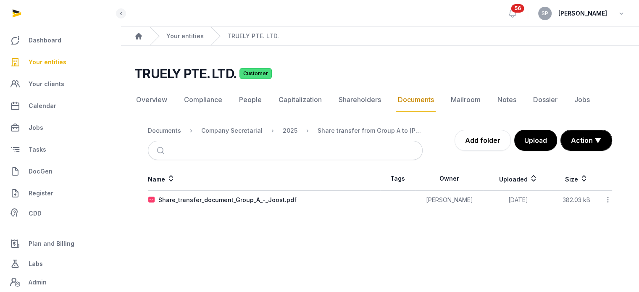
scroll to position [0, 0]
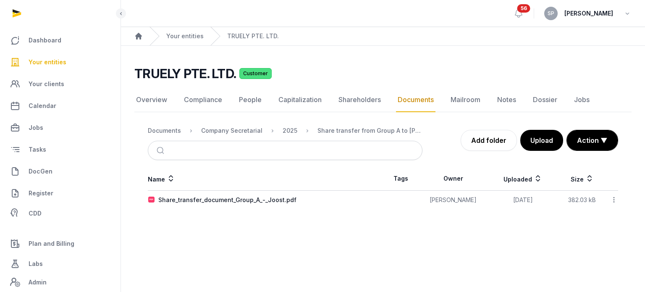
click at [289, 136] on nav "Documents Company Secretarial 2025 Share transfer from Group A to JOOST CORDES" at bounding box center [285, 131] width 275 height 20
click at [289, 132] on div "2025" at bounding box center [290, 130] width 15 height 8
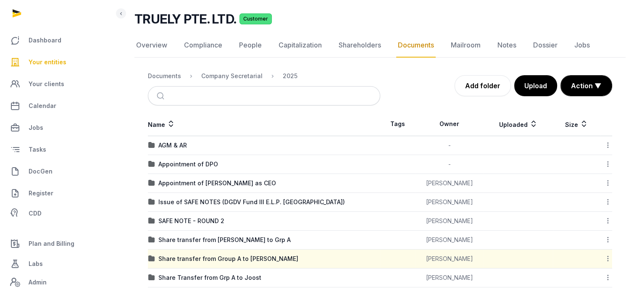
scroll to position [84, 0]
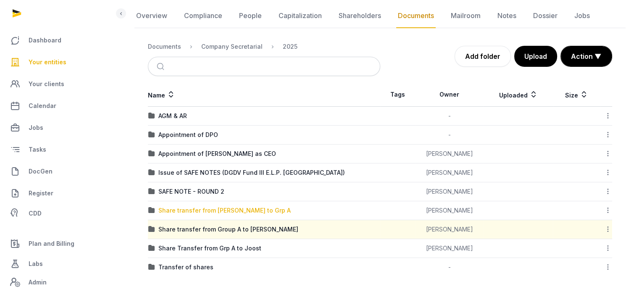
click at [249, 207] on div "Share transfer from [PERSON_NAME] to Grp A" at bounding box center [224, 210] width 132 height 8
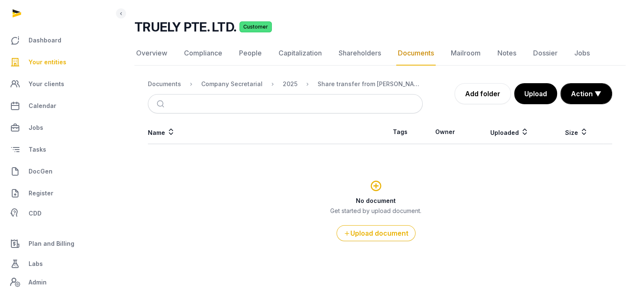
scroll to position [45, 0]
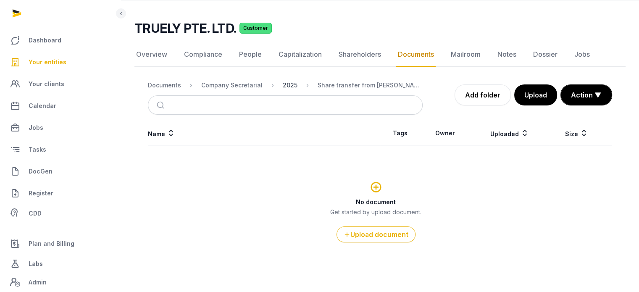
click at [285, 85] on div "2025" at bounding box center [290, 85] width 15 height 8
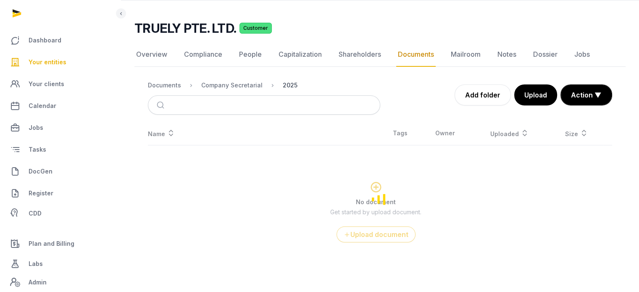
scroll to position [84, 0]
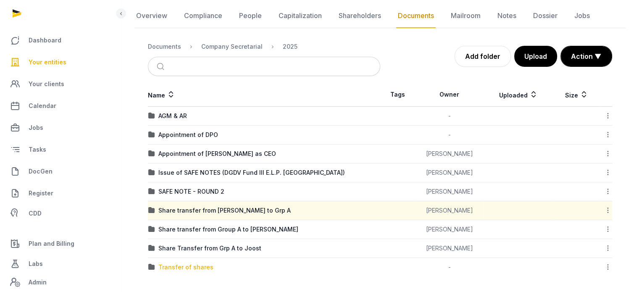
click at [193, 268] on div "Transfer of shares" at bounding box center [185, 267] width 55 height 8
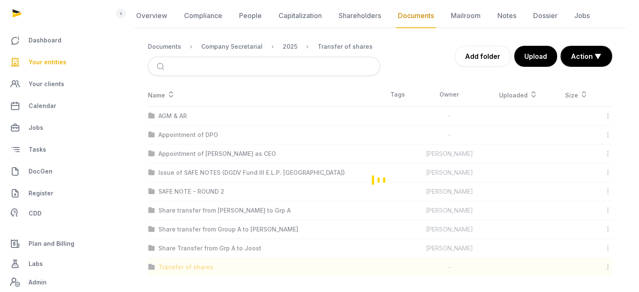
scroll to position [32, 0]
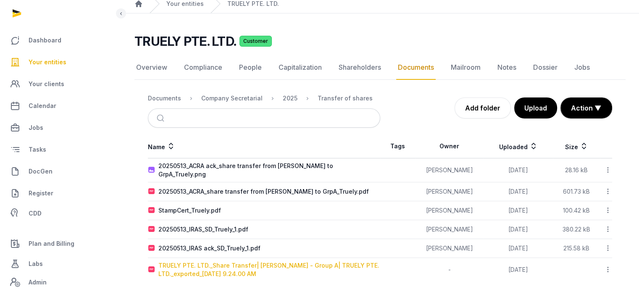
click at [236, 264] on div "TRUELY PTE. LTD._Share Transfer| [PERSON_NAME] - Group A| TRUELY PTE. LTD._expo…" at bounding box center [268, 269] width 221 height 17
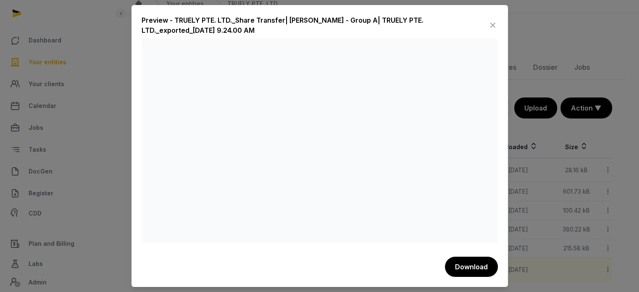
click at [493, 21] on icon at bounding box center [493, 24] width 10 height 13
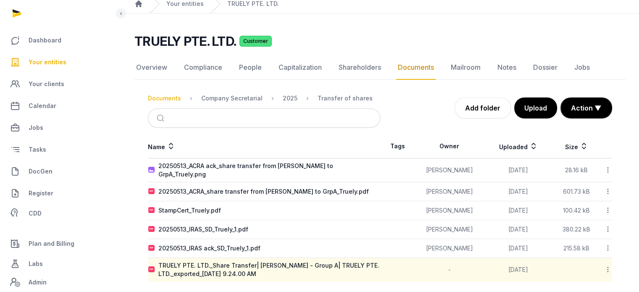
click at [159, 100] on div "Documents" at bounding box center [164, 98] width 33 height 8
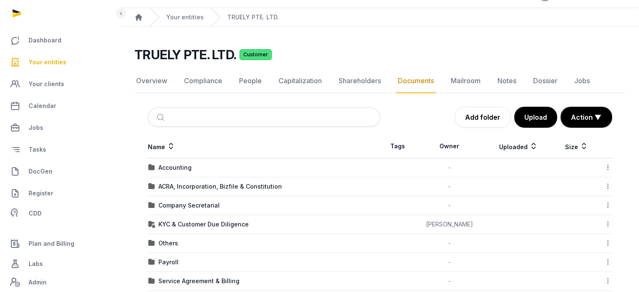
scroll to position [84, 0]
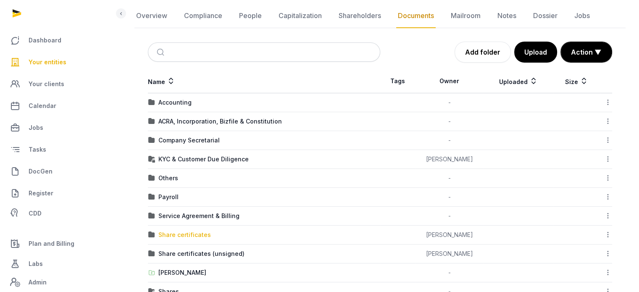
click at [201, 231] on div "Share certificates" at bounding box center [184, 235] width 52 height 8
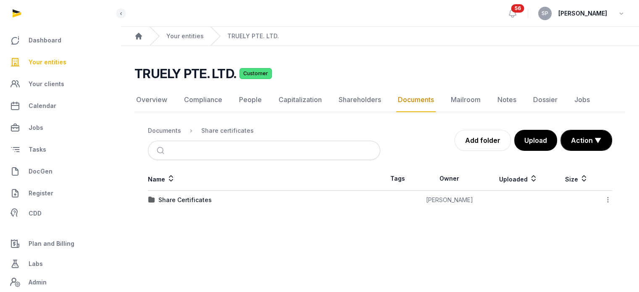
scroll to position [0, 0]
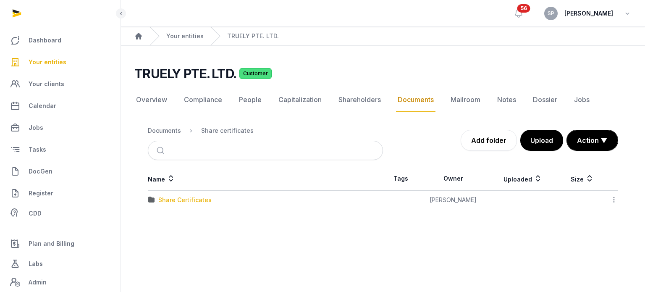
click at [197, 196] on div "Share Certificates" at bounding box center [184, 200] width 53 height 8
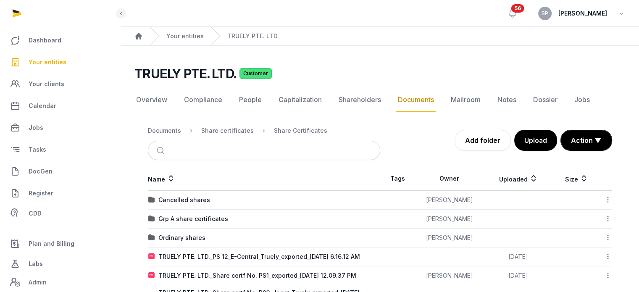
scroll to position [32, 0]
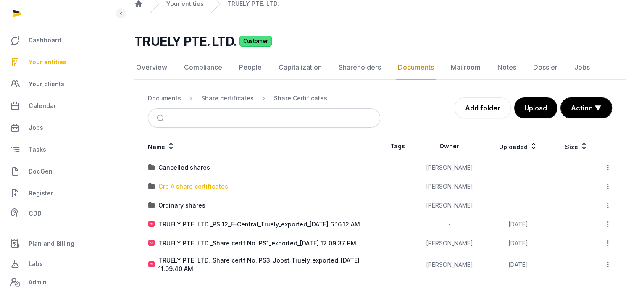
click at [219, 184] on div "Grp A share certificates" at bounding box center [193, 186] width 70 height 8
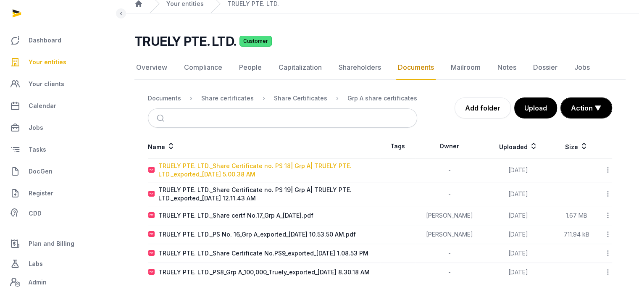
click at [277, 164] on div "TRUELY PTE. LTD._Share Certificate no. PS 18| Grp A| TRUELY PTE. LTD._exported_…" at bounding box center [268, 170] width 221 height 17
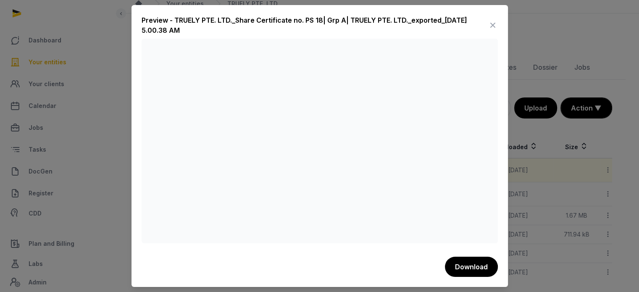
click at [493, 29] on icon at bounding box center [493, 24] width 10 height 13
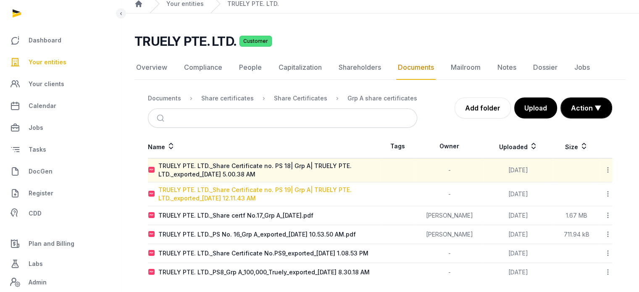
click at [316, 191] on div "TRUELY PTE. LTD._Share Certificate no. PS 19| Grp A| TRUELY PTE. LTD._exported_…" at bounding box center [268, 194] width 221 height 17
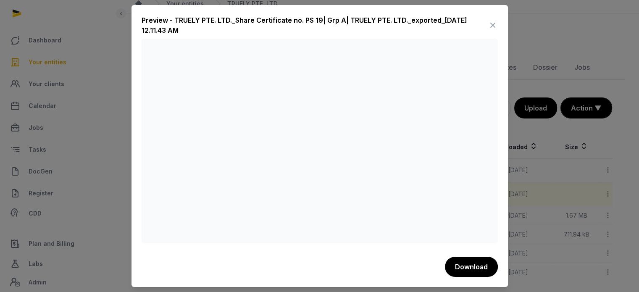
click at [494, 25] on icon at bounding box center [493, 24] width 10 height 13
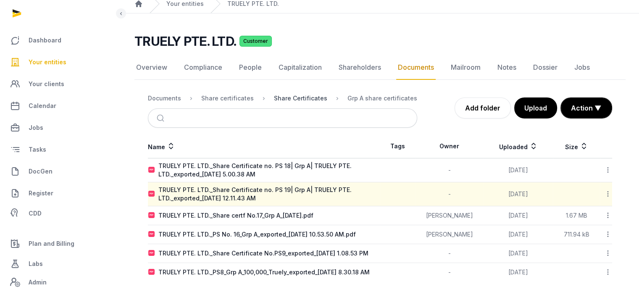
click at [301, 94] on div "Share Certificates" at bounding box center [300, 98] width 53 height 8
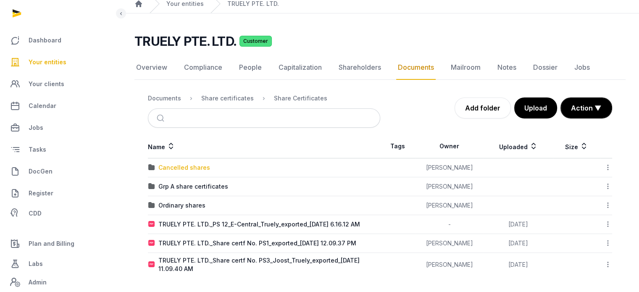
click at [205, 171] on div "Cancelled shares" at bounding box center [184, 167] width 52 height 8
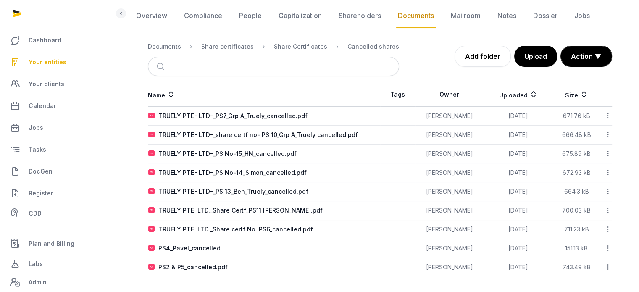
scroll to position [84, 0]
click at [296, 231] on div "TRUELY PTE. LTD._Share certf No. PS6_cancelled.pdf" at bounding box center [235, 230] width 155 height 8
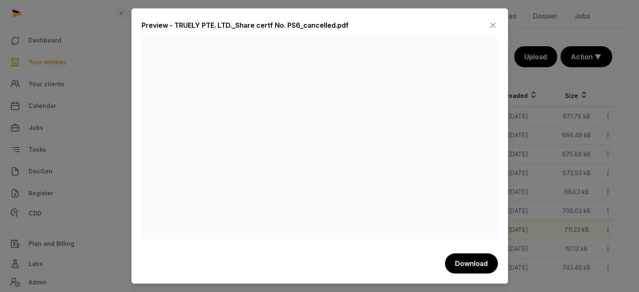
click at [493, 26] on icon at bounding box center [493, 24] width 10 height 13
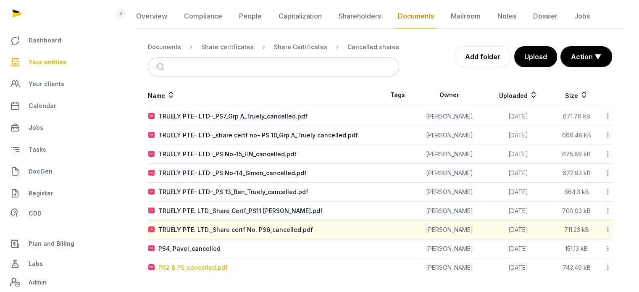
click at [207, 267] on div "PS2 & P5_cancelled.pdf" at bounding box center [192, 267] width 69 height 8
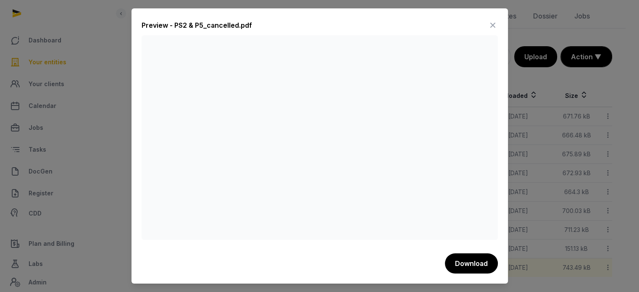
click at [492, 24] on icon at bounding box center [493, 24] width 10 height 13
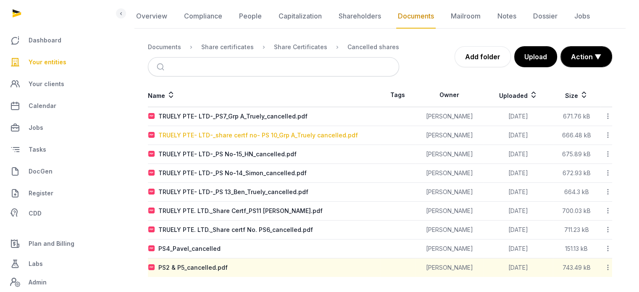
click at [284, 131] on div "TRUELY PTE- LTD-_share certf no- PS 10_Grp A_Truely cancelled.pdf" at bounding box center [257, 135] width 199 height 8
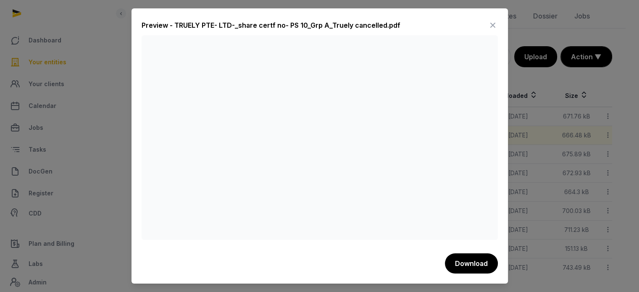
click at [494, 21] on icon at bounding box center [493, 24] width 10 height 13
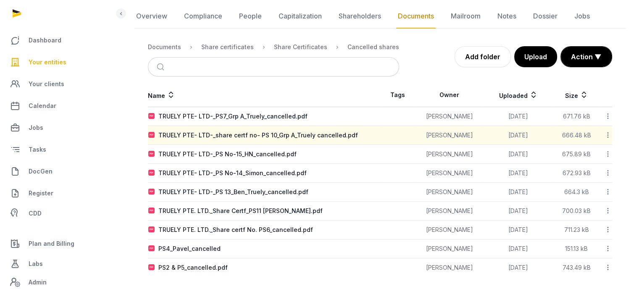
click at [276, 224] on td "TRUELY PTE. LTD._Share certf No. PS6_cancelled.pdf" at bounding box center [264, 229] width 232 height 19
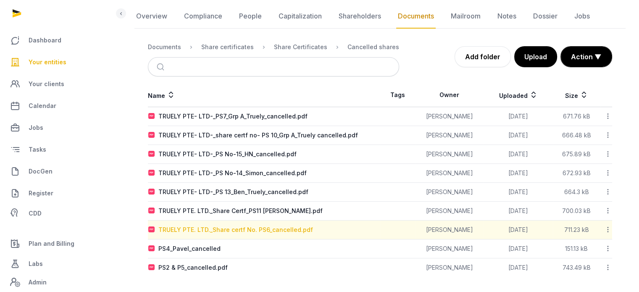
click at [276, 228] on div "TRUELY PTE. LTD._Share certf No. PS6_cancelled.pdf" at bounding box center [235, 230] width 155 height 8
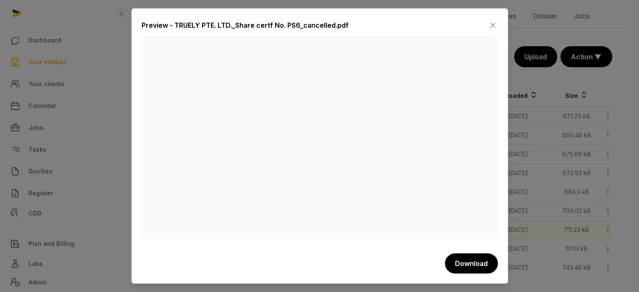
click at [492, 27] on icon at bounding box center [493, 24] width 10 height 13
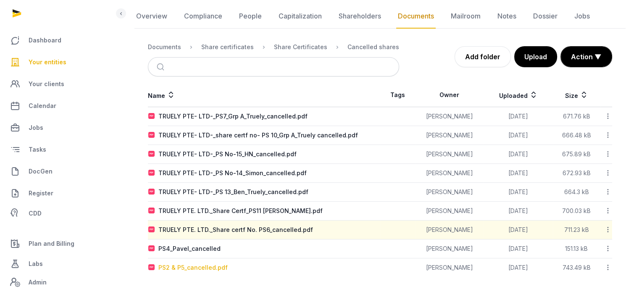
click at [203, 266] on div "PS2 & P5_cancelled.pdf" at bounding box center [192, 267] width 69 height 8
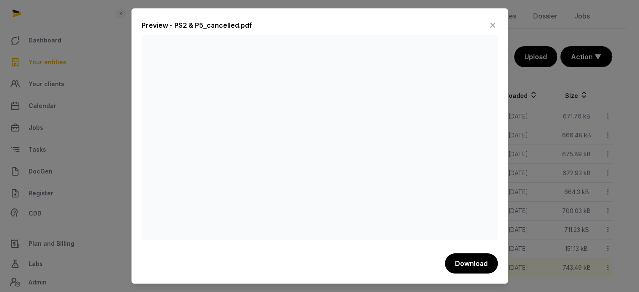
click at [494, 27] on icon at bounding box center [493, 24] width 10 height 13
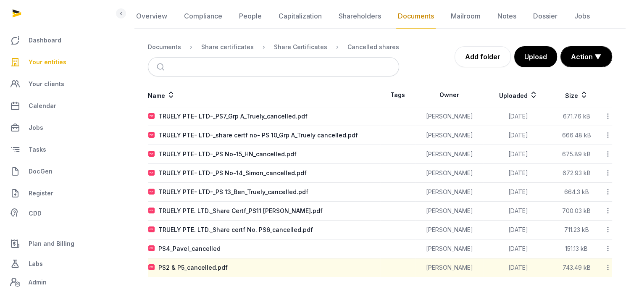
click at [279, 52] on nav "Documents Share certificates Share Certificates Cancelled shares" at bounding box center [273, 47] width 251 height 20
click at [280, 45] on div "Share Certificates" at bounding box center [300, 47] width 53 height 8
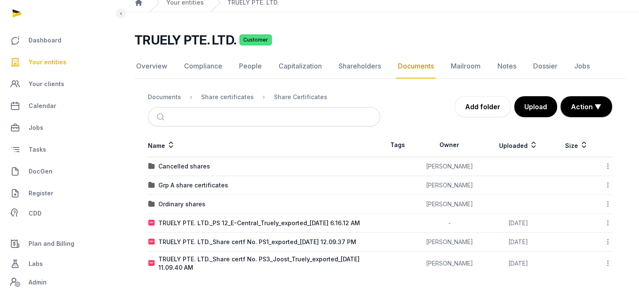
scroll to position [32, 0]
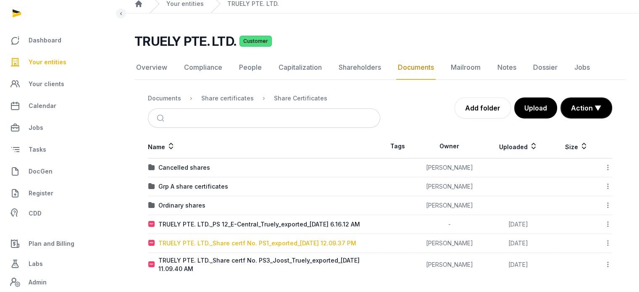
click at [219, 245] on div "TRUELY PTE. LTD._Share certf No. PS1_exported_2024-02-27 12.09.37 PM" at bounding box center [257, 243] width 198 height 8
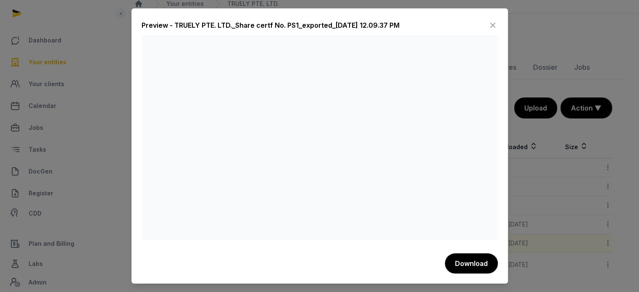
click at [496, 26] on icon at bounding box center [493, 24] width 10 height 13
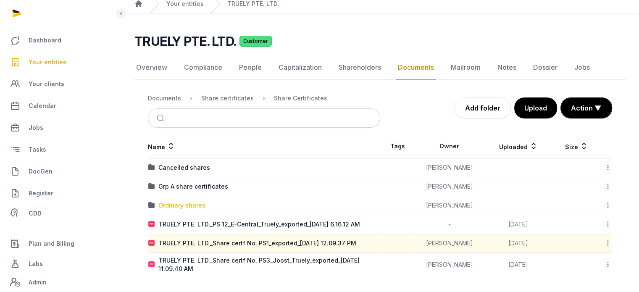
click at [195, 204] on div "Ordinary shares" at bounding box center [181, 205] width 47 height 8
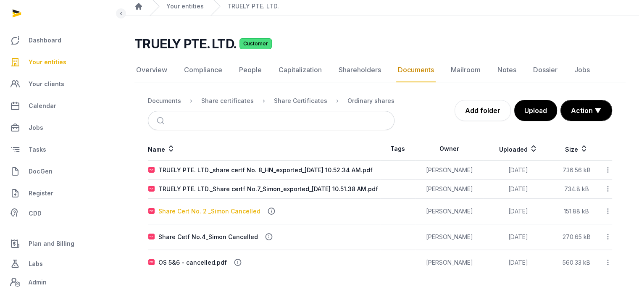
scroll to position [39, 0]
click at [198, 262] on div "OS 5&6 - cancelled.pdf" at bounding box center [192, 262] width 68 height 8
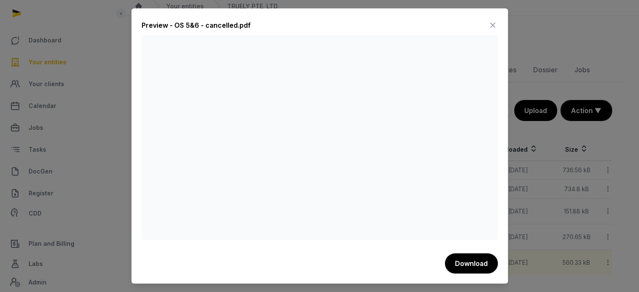
click at [492, 25] on icon at bounding box center [493, 24] width 10 height 13
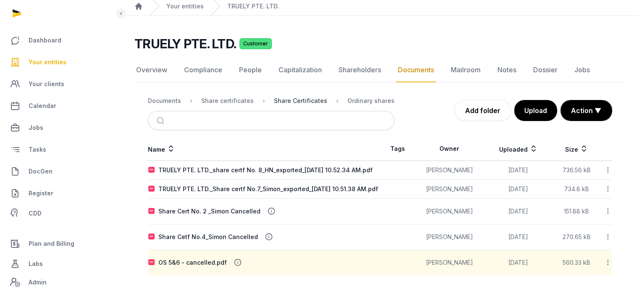
click at [295, 97] on div "Share Certificates" at bounding box center [300, 101] width 53 height 8
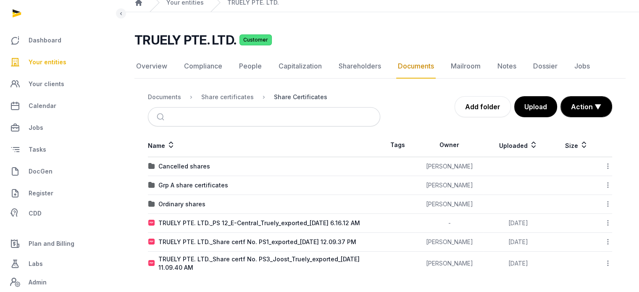
scroll to position [32, 0]
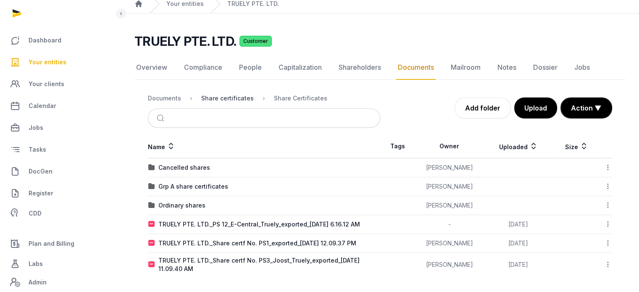
click at [236, 97] on div "Share certificates" at bounding box center [227, 98] width 52 height 8
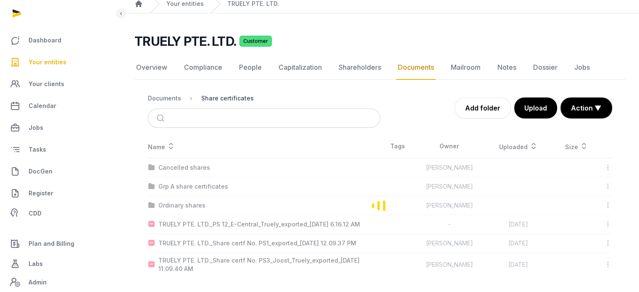
scroll to position [0, 0]
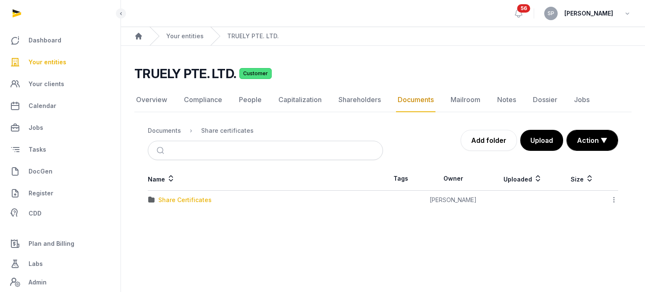
click at [169, 198] on div "Share Certificates" at bounding box center [184, 200] width 53 height 8
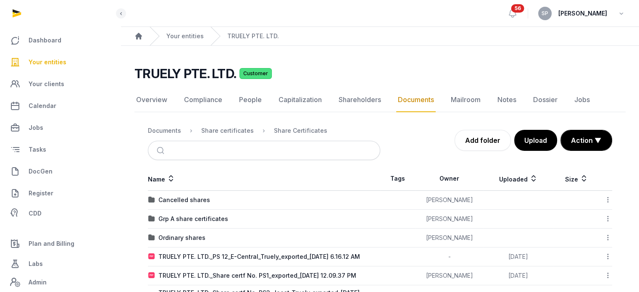
scroll to position [32, 0]
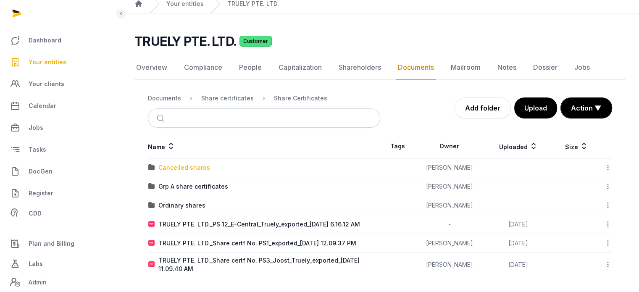
click at [187, 166] on div "Cancelled shares" at bounding box center [184, 167] width 52 height 8
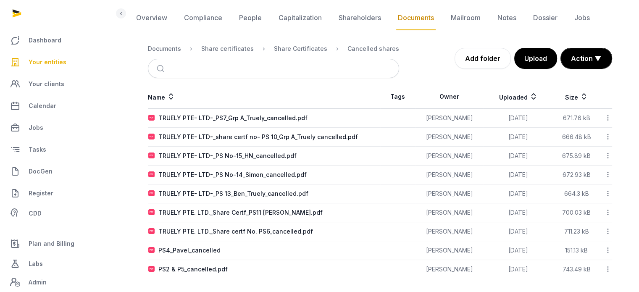
scroll to position [84, 0]
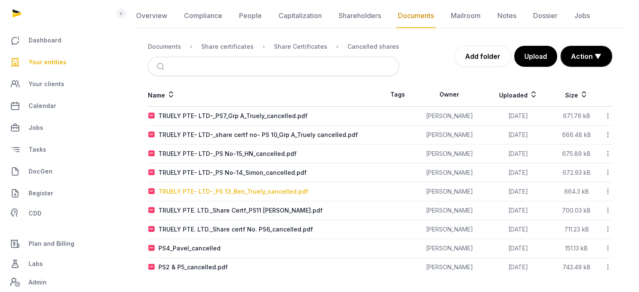
click at [286, 194] on div "TRUELY PTE- LTD-_PS 13_Ben_Truely_cancelled.pdf" at bounding box center [233, 191] width 150 height 8
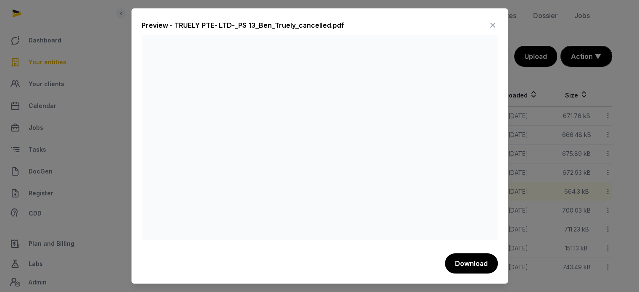
click at [491, 25] on icon at bounding box center [493, 24] width 10 height 13
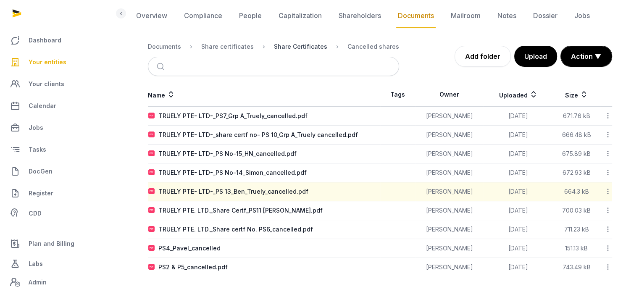
click at [291, 45] on div "Share Certificates" at bounding box center [300, 46] width 53 height 8
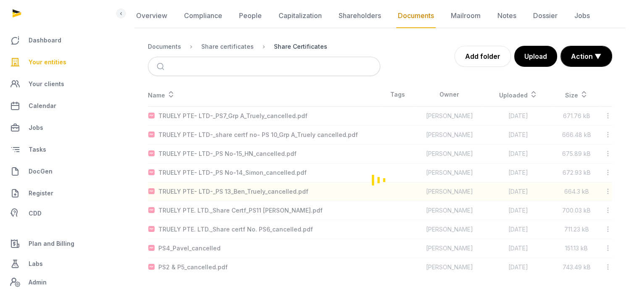
scroll to position [32, 0]
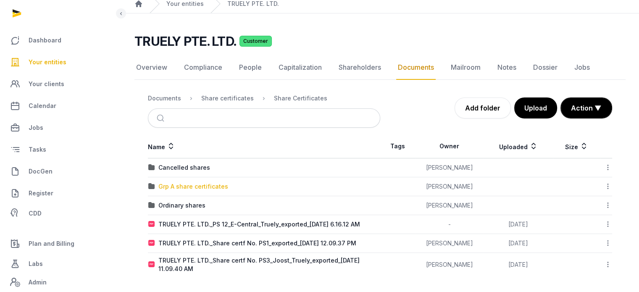
click at [209, 183] on div "Grp A share certificates" at bounding box center [193, 186] width 70 height 8
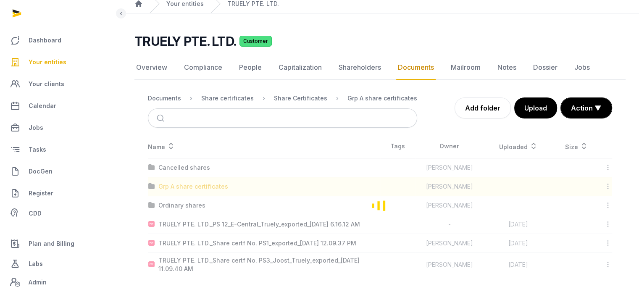
scroll to position [47, 0]
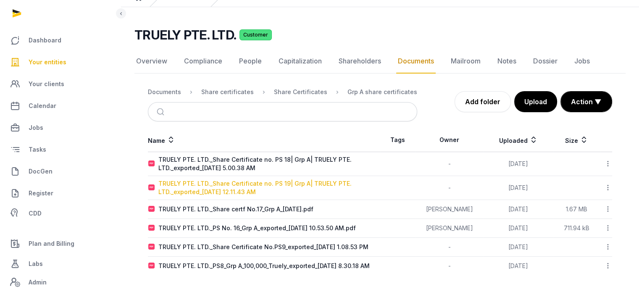
click at [245, 179] on div "TRUELY PTE. LTD._Share Certificate no. PS 19| Grp A| TRUELY PTE. LTD._exported_…" at bounding box center [268, 187] width 221 height 17
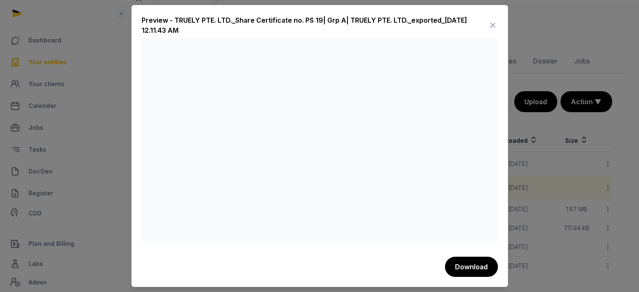
click at [496, 26] on icon at bounding box center [493, 24] width 10 height 13
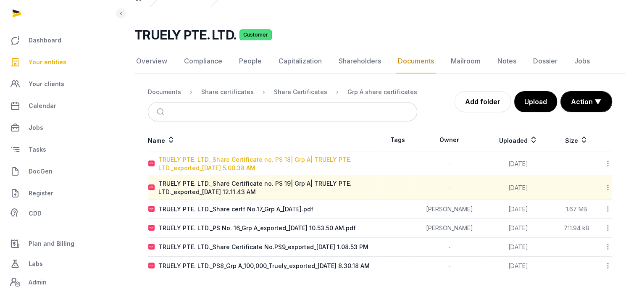
click at [269, 155] on div "TRUELY PTE. LTD._Share Certificate no. PS 18| Grp A| TRUELY PTE. LTD._exported_…" at bounding box center [268, 163] width 221 height 17
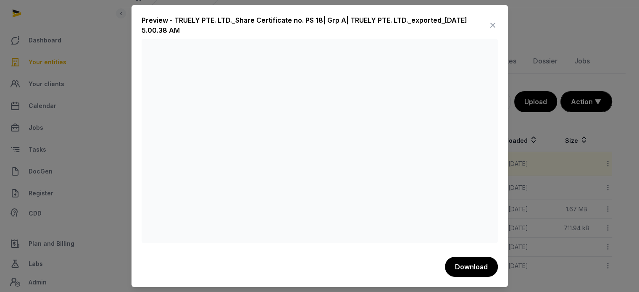
click at [491, 26] on icon at bounding box center [493, 24] width 10 height 13
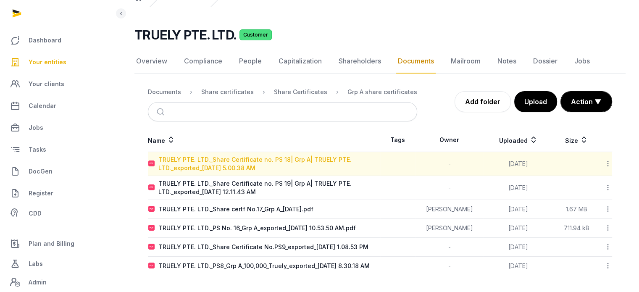
click at [240, 155] on div "TRUELY PTE. LTD._Share Certificate no. PS 18| Grp A| TRUELY PTE. LTD._exported_…" at bounding box center [268, 163] width 221 height 17
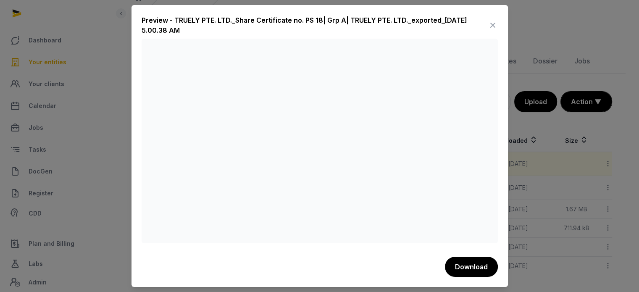
click at [497, 25] on icon at bounding box center [493, 24] width 10 height 13
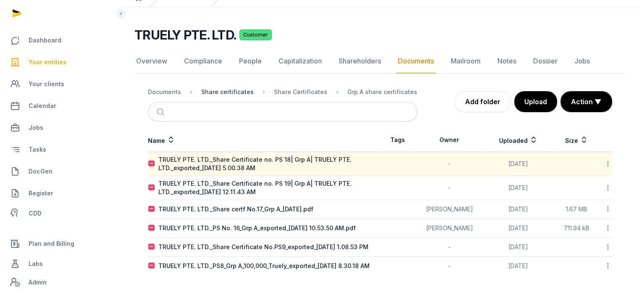
click at [237, 88] on div "Share certificates" at bounding box center [227, 92] width 52 height 8
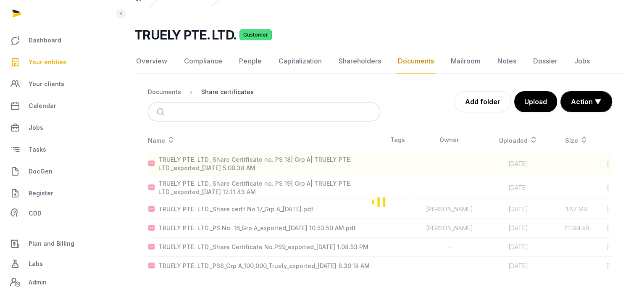
scroll to position [0, 0]
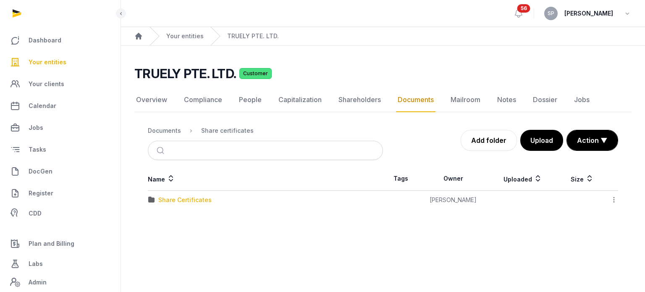
click at [199, 198] on div "Share Certificates" at bounding box center [184, 200] width 53 height 8
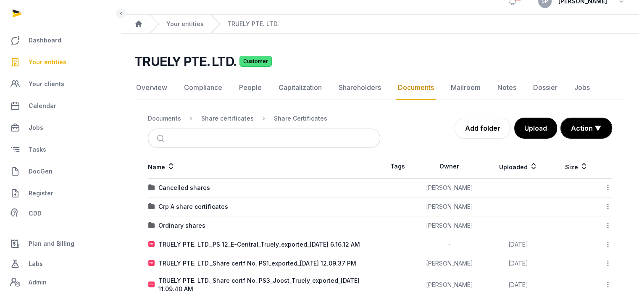
scroll to position [32, 0]
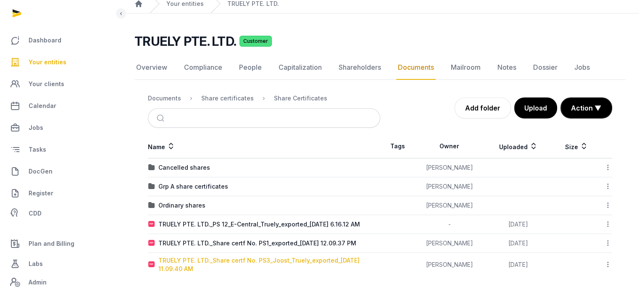
click at [269, 261] on div "TRUELY PTE. LTD._Share certf No. PS3_Joost_Truely_exported_2024-02-27 11.09.40 …" at bounding box center [268, 264] width 221 height 17
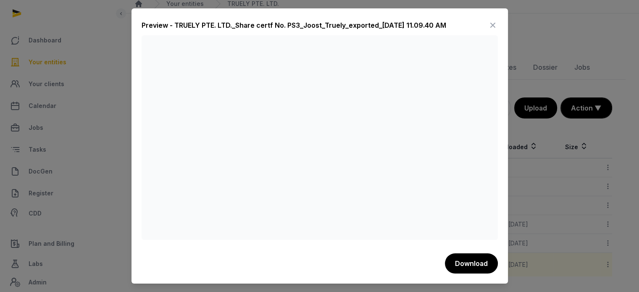
click at [490, 25] on icon at bounding box center [493, 24] width 10 height 13
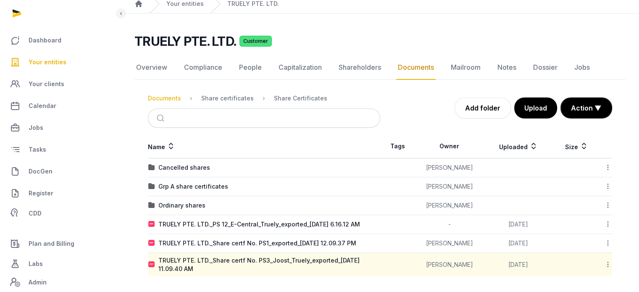
click at [172, 100] on div "Documents" at bounding box center [164, 98] width 33 height 8
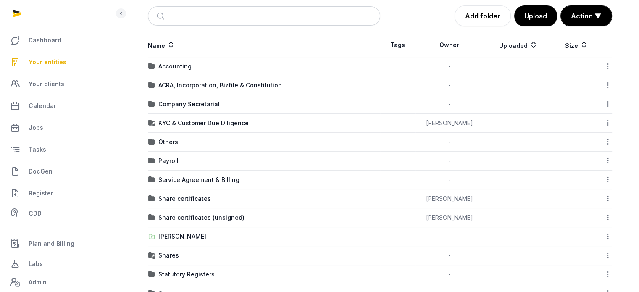
scroll to position [119, 0]
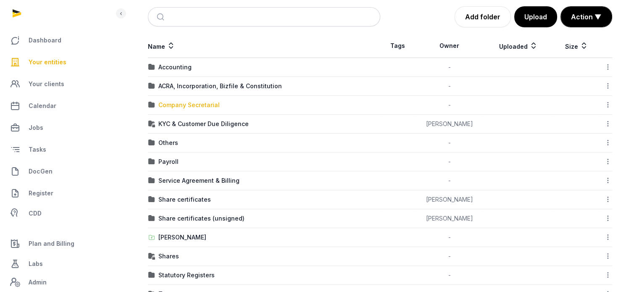
click at [214, 102] on div "Company Secretarial" at bounding box center [188, 105] width 61 height 8
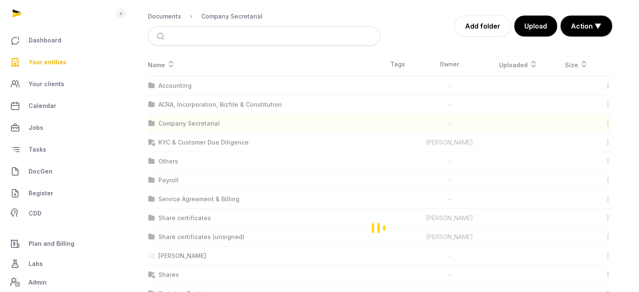
scroll to position [0, 0]
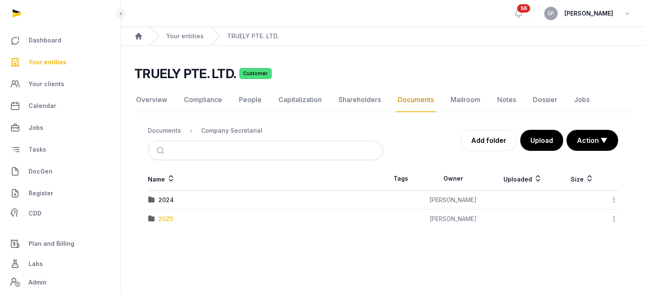
click at [165, 220] on div "2025" at bounding box center [165, 219] width 15 height 8
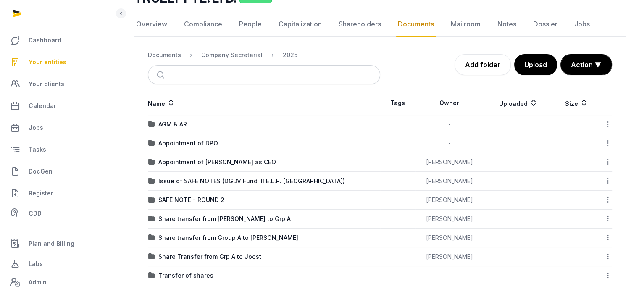
scroll to position [84, 0]
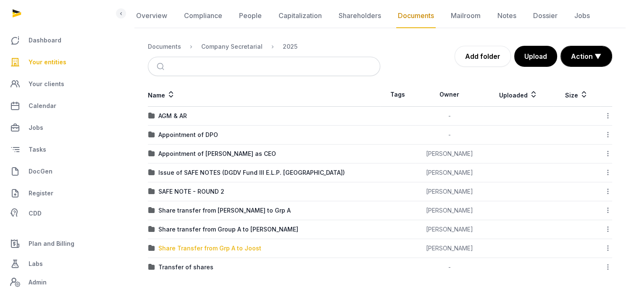
click at [182, 250] on div "Share Transfer from Grp A to Joost" at bounding box center [209, 248] width 103 height 8
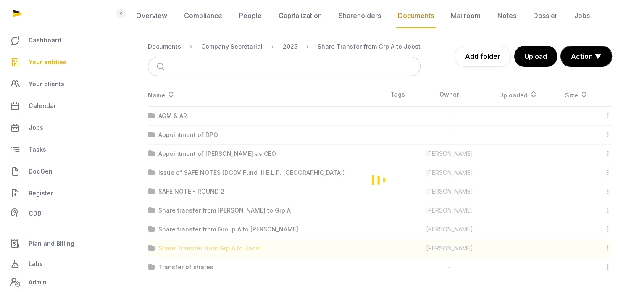
scroll to position [27, 0]
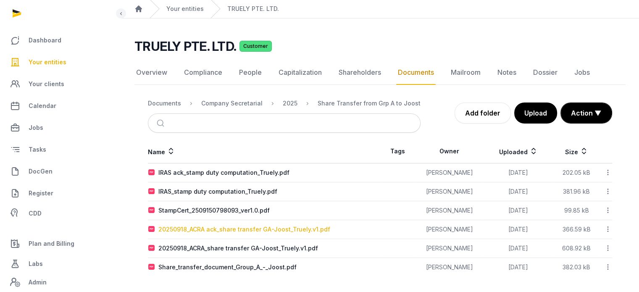
click at [222, 228] on div "20250918_ACRA ack_share transfer GA-Joost_Truely.v1.pdf" at bounding box center [244, 229] width 172 height 8
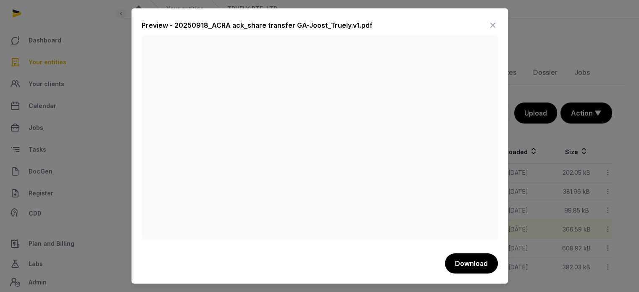
click at [494, 25] on icon at bounding box center [493, 24] width 10 height 13
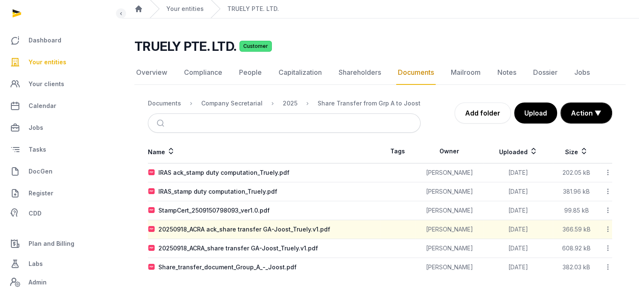
click at [244, 98] on div "Company Secretarial" at bounding box center [225, 103] width 75 height 10
click at [244, 105] on div "Company Secretarial" at bounding box center [231, 103] width 61 height 8
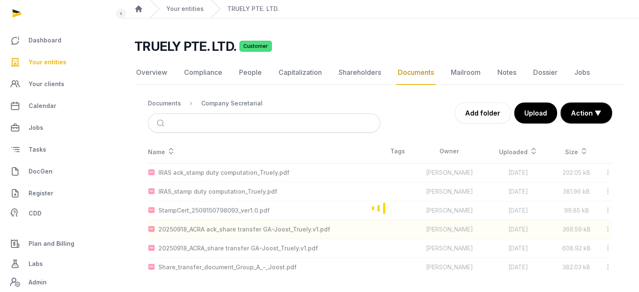
scroll to position [0, 0]
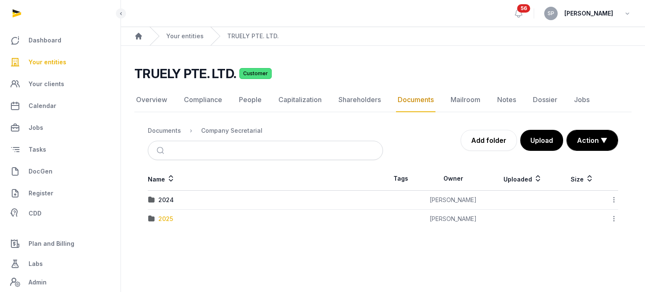
click at [167, 216] on div "2025" at bounding box center [165, 219] width 15 height 8
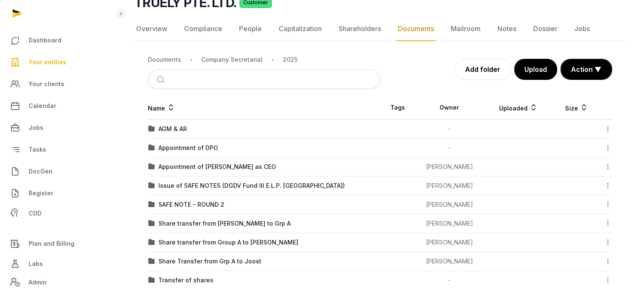
scroll to position [84, 0]
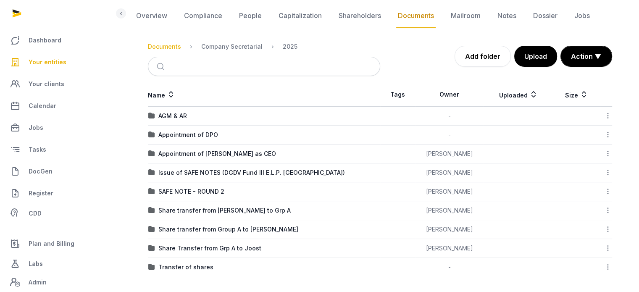
drag, startPoint x: 168, startPoint y: 51, endPoint x: 168, endPoint y: 45, distance: 6.3
click at [168, 45] on ol "Documents Company Secretarial 2025" at bounding box center [223, 47] width 150 height 10
click at [168, 45] on div "Documents" at bounding box center [164, 46] width 33 height 8
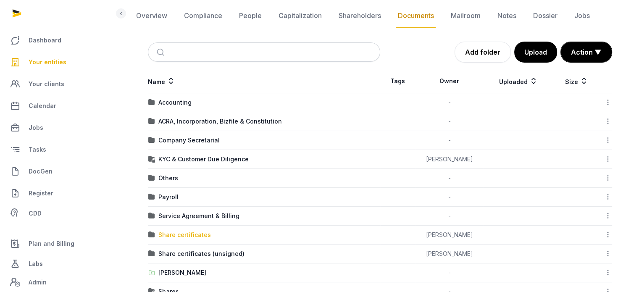
click at [192, 236] on div "Share certificates" at bounding box center [184, 235] width 52 height 8
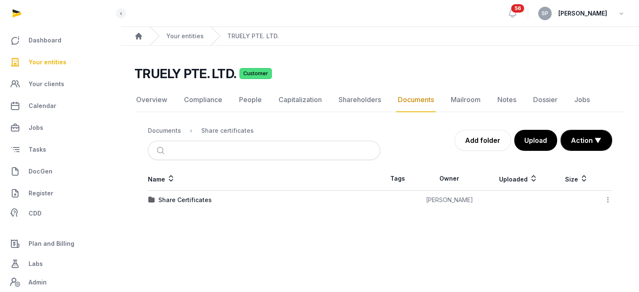
scroll to position [0, 0]
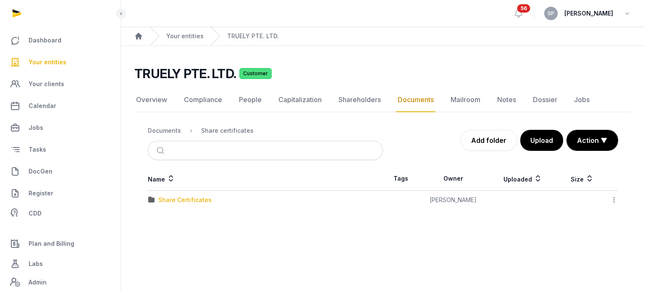
click at [197, 198] on div "Share Certificates" at bounding box center [184, 200] width 53 height 8
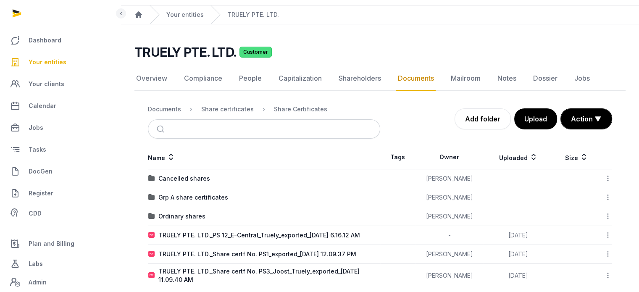
scroll to position [32, 0]
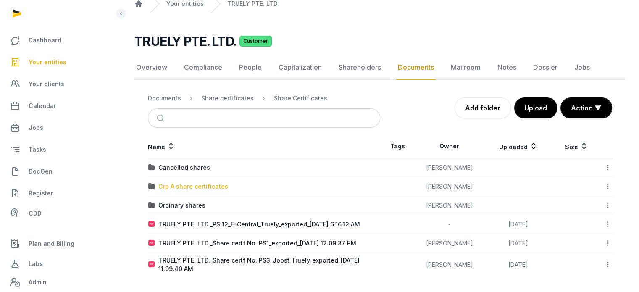
click at [201, 186] on div "Grp A share certificates" at bounding box center [193, 186] width 70 height 8
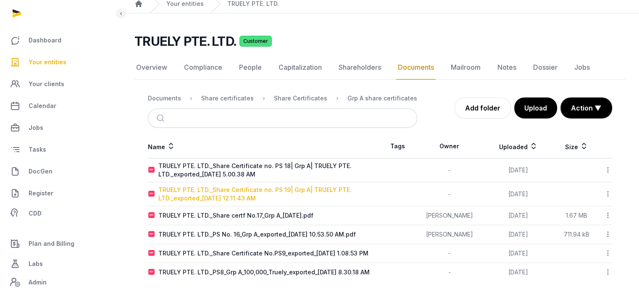
click at [256, 191] on div "TRUELY PTE. LTD._Share Certificate no. PS 19| Grp A| TRUELY PTE. LTD._exported_…" at bounding box center [268, 194] width 221 height 17
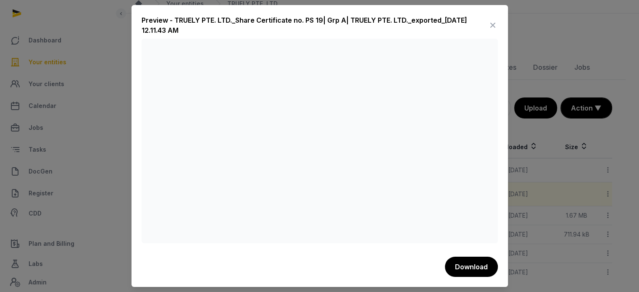
click at [494, 23] on icon at bounding box center [493, 24] width 10 height 13
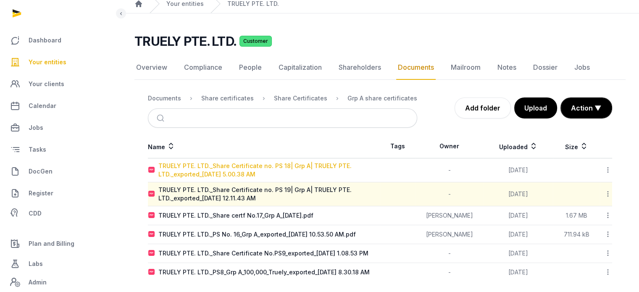
click at [300, 164] on div "TRUELY PTE. LTD._Share Certificate no. PS 18| Grp A| TRUELY PTE. LTD._exported_…" at bounding box center [268, 170] width 221 height 17
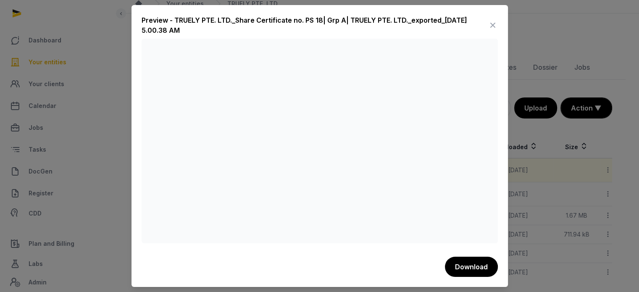
click at [488, 22] on icon at bounding box center [493, 24] width 10 height 13
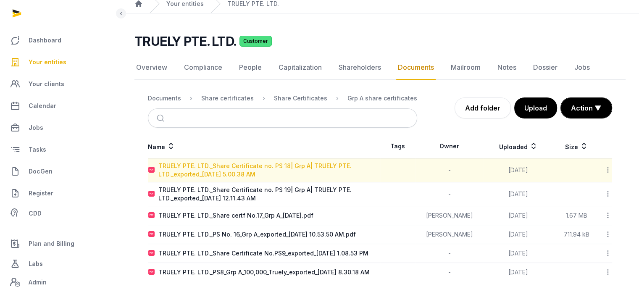
click at [303, 163] on div "TRUELY PTE. LTD._Share Certificate no. PS 18| Grp A| TRUELY PTE. LTD._exported_…" at bounding box center [268, 170] width 221 height 17
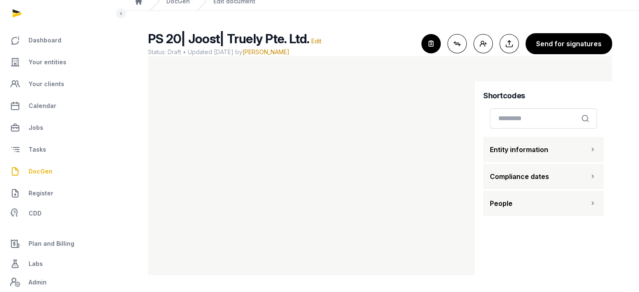
click at [576, 197] on button "People" at bounding box center [543, 203] width 121 height 25
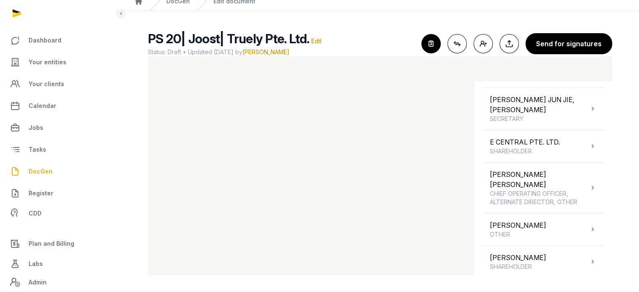
scroll to position [455, 0]
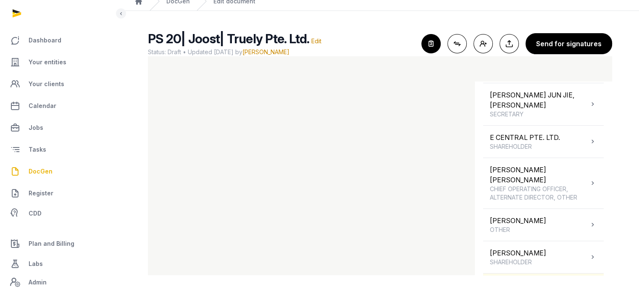
click at [570, 273] on div "[PERSON_NAME] SHAREHOLDER" at bounding box center [543, 289] width 121 height 32
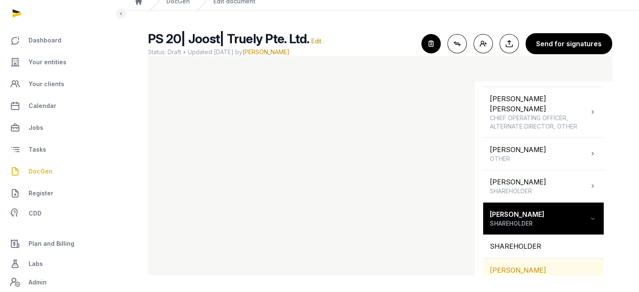
click at [559, 258] on div "[PERSON_NAME]" at bounding box center [543, 270] width 121 height 24
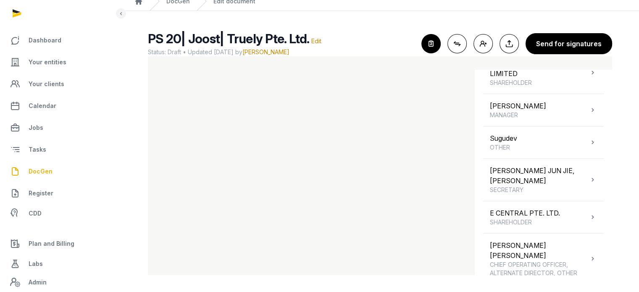
scroll to position [351, 0]
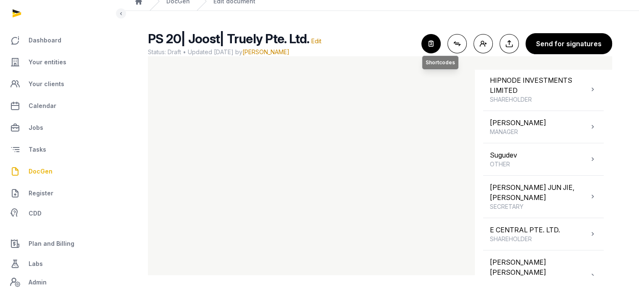
click at [436, 37] on icon "button" at bounding box center [431, 43] width 18 height 18
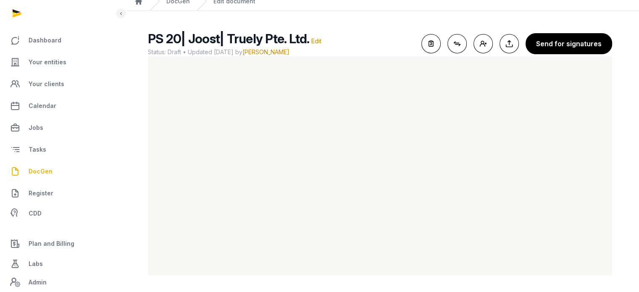
scroll to position [0, 0]
